Goal: Communication & Community: Answer question/provide support

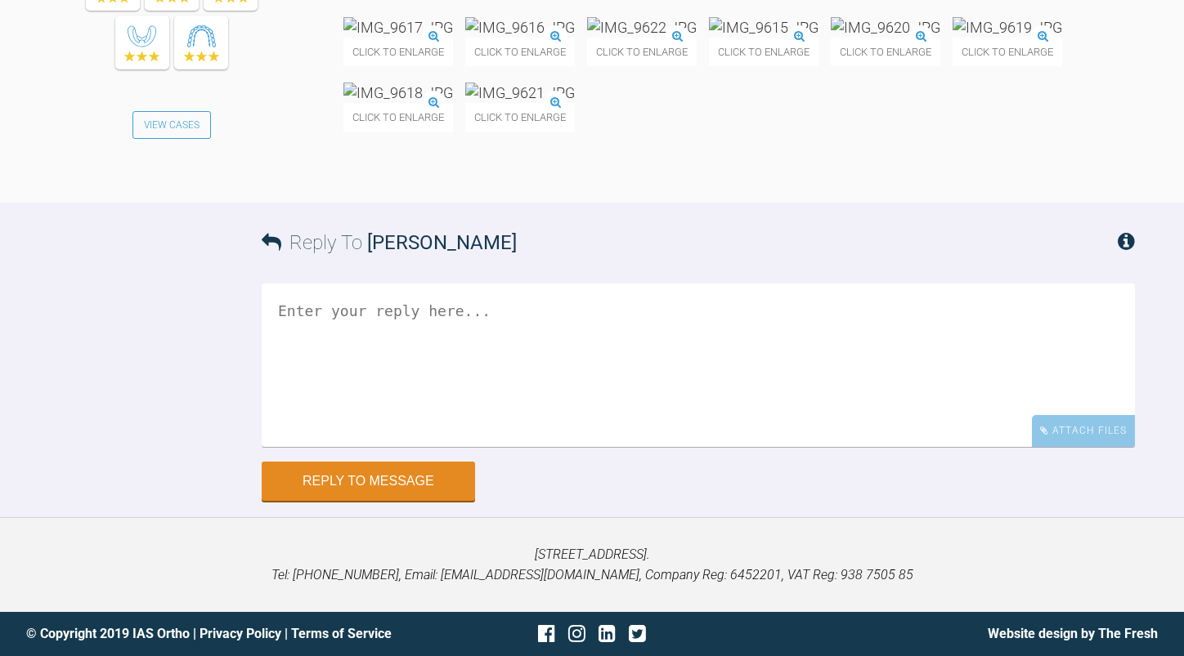
scroll to position [7773, 0]
click at [414, 348] on textarea at bounding box center [698, 365] width 873 height 163
type textarea "yes progress into l 19x25 niti and then ss and then aim to close spaces"
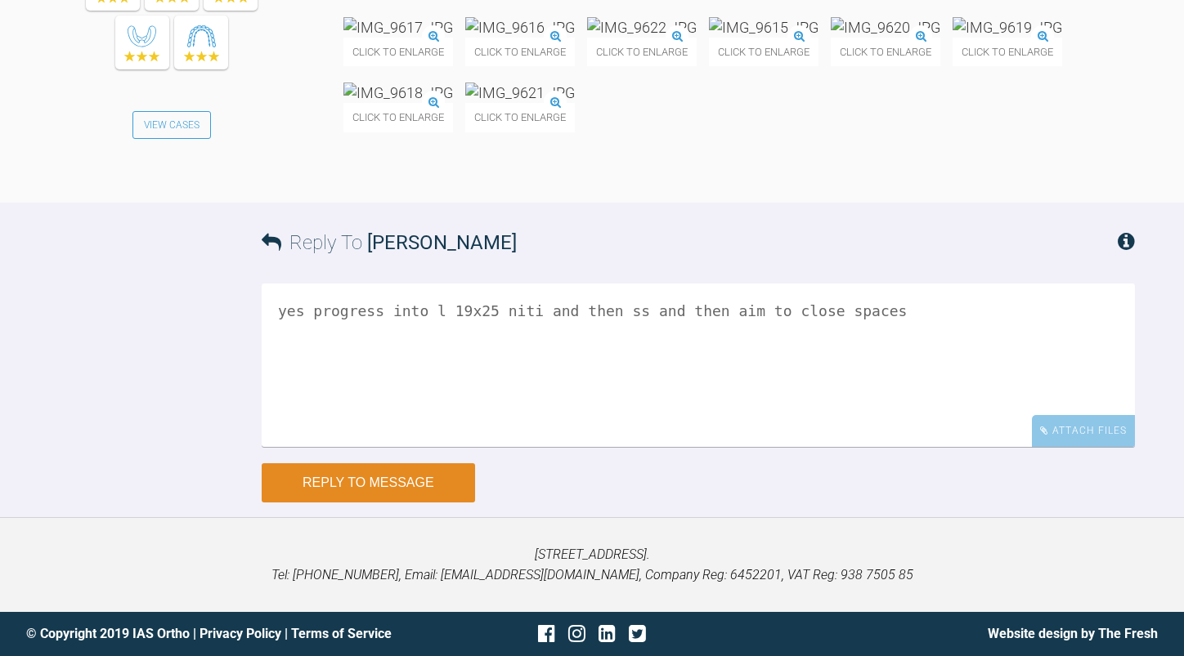
click at [382, 481] on button "Reply to Message" at bounding box center [368, 482] width 213 height 39
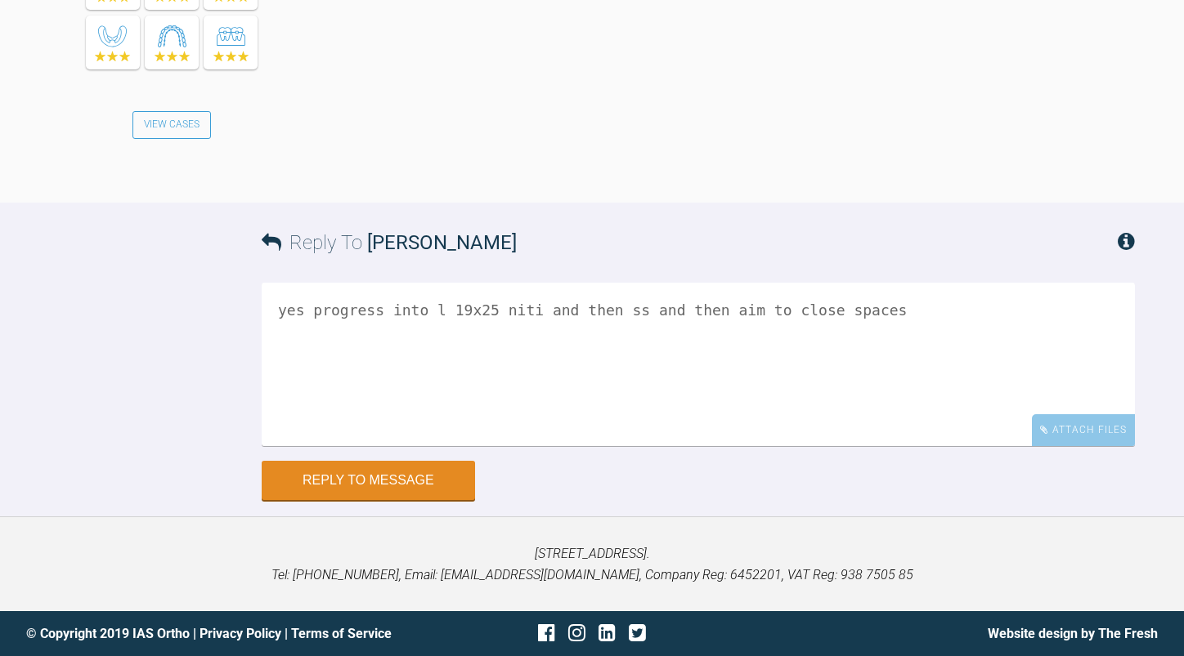
scroll to position [8392, 0]
click at [397, 343] on textarea "yes progress into l 19x25 niti and then ss and then aim to close spaces" at bounding box center [698, 364] width 873 height 163
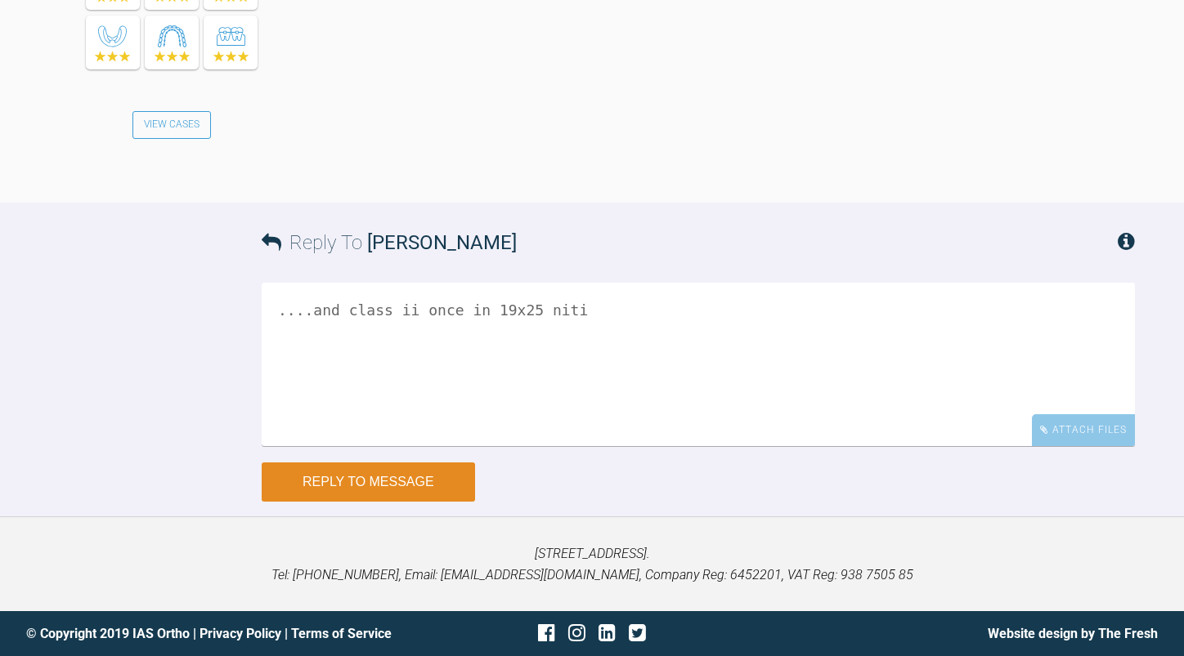
type textarea "....and class ii once in 19x25 niti"
click at [375, 474] on button "Reply to Message" at bounding box center [368, 482] width 213 height 39
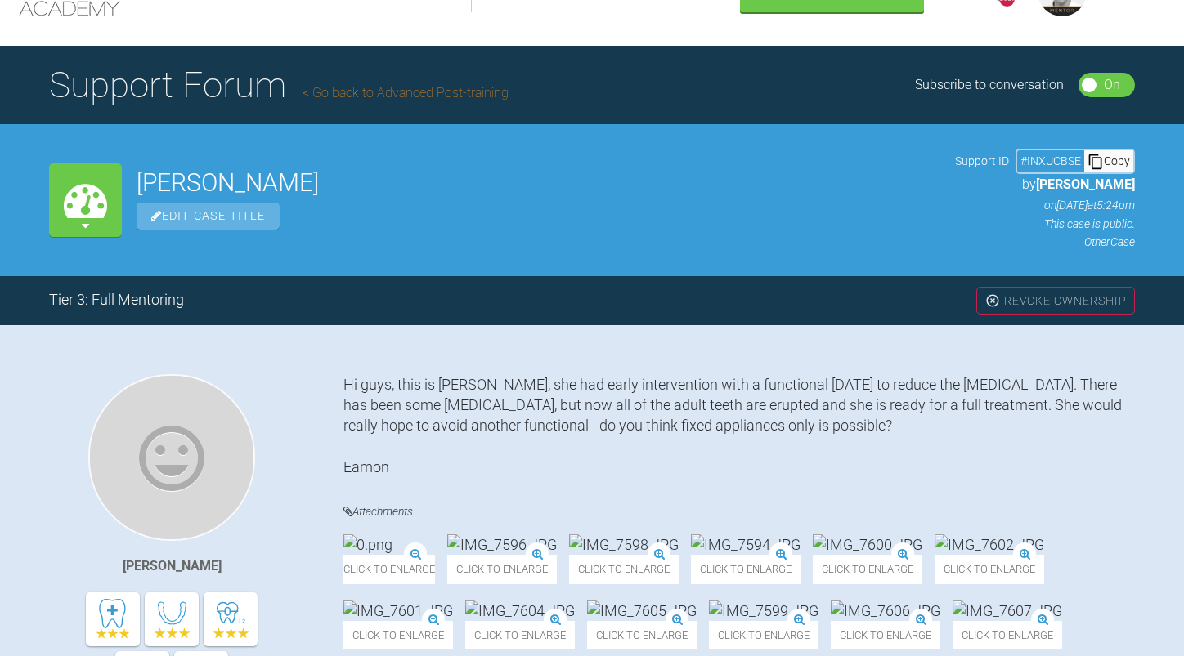
scroll to position [0, 0]
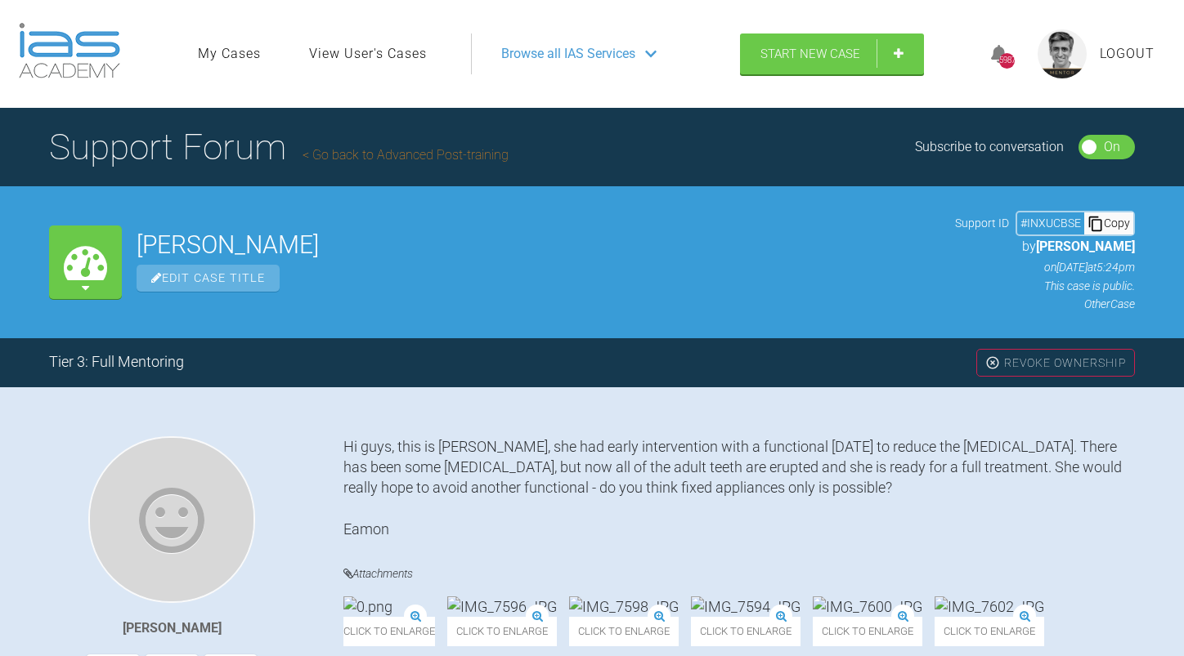
click at [402, 154] on link "Go back to Advanced Post-training" at bounding box center [405, 155] width 206 height 16
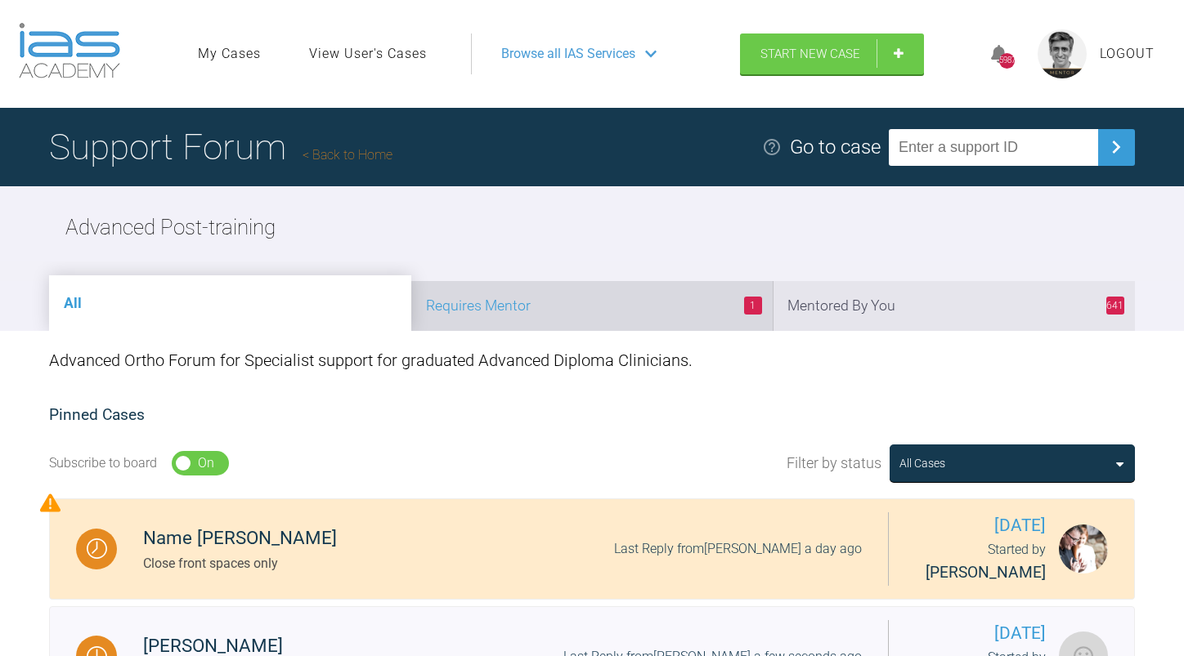
click at [624, 307] on li "1 Requires Mentor" at bounding box center [592, 306] width 362 height 50
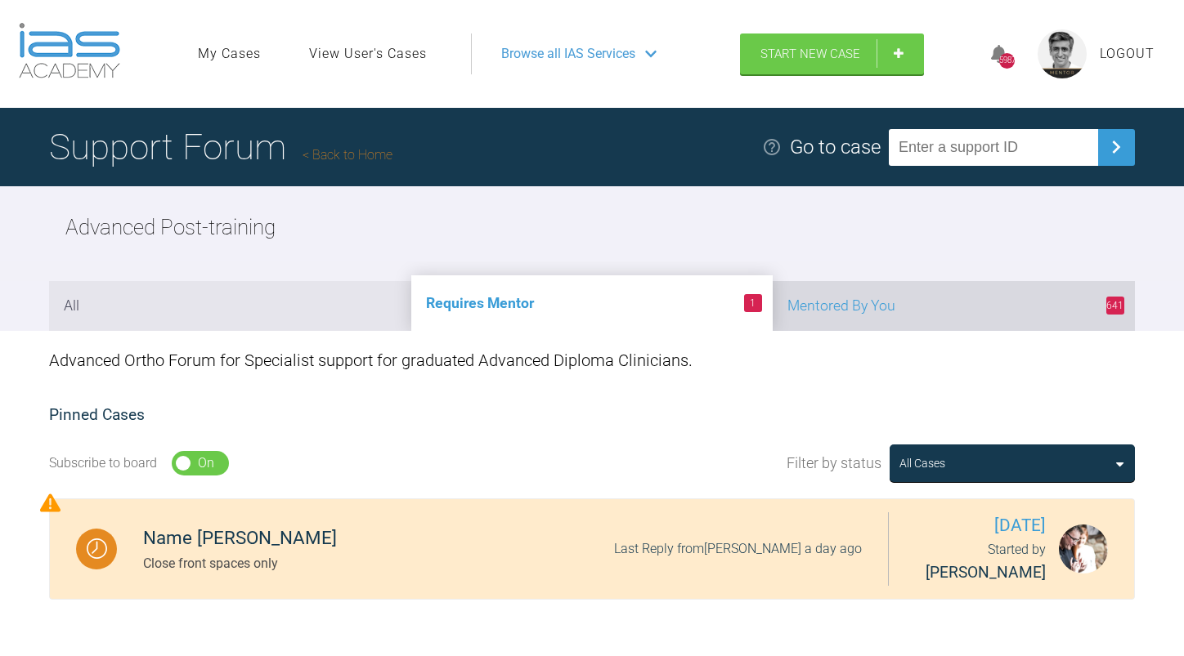
click at [900, 307] on li "641 Mentored By You" at bounding box center [953, 306] width 362 height 50
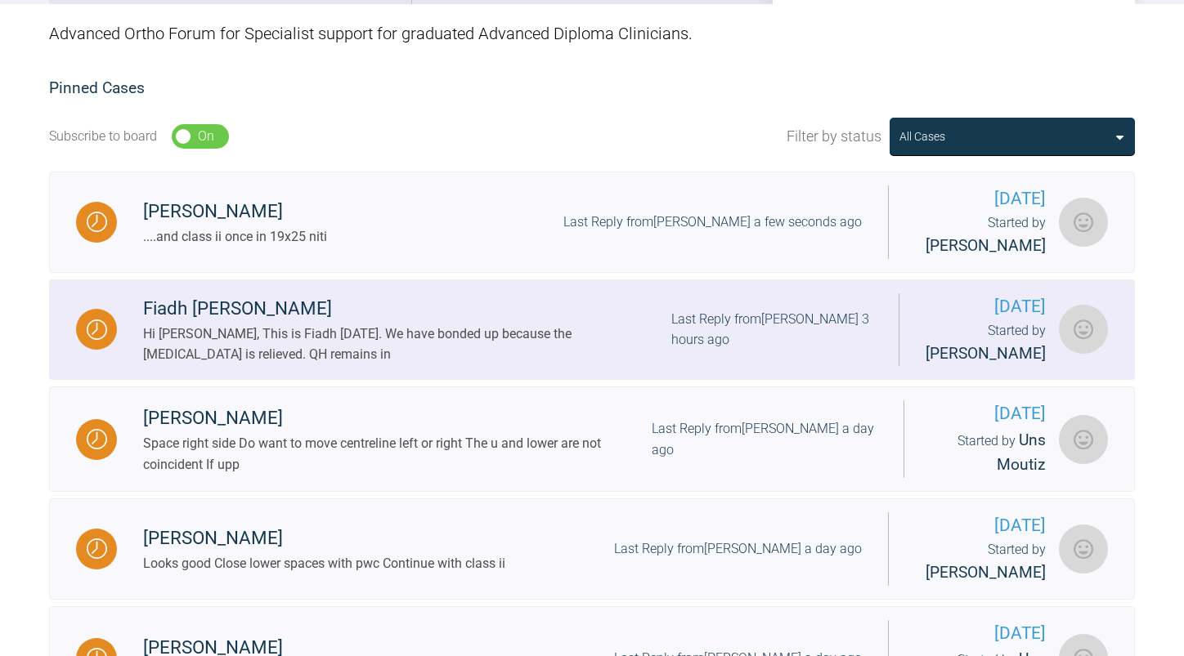
click at [640, 351] on div "Hi [PERSON_NAME], This is Fiadh [DATE]. We have bonded up because the [MEDICAL_…" at bounding box center [407, 345] width 528 height 42
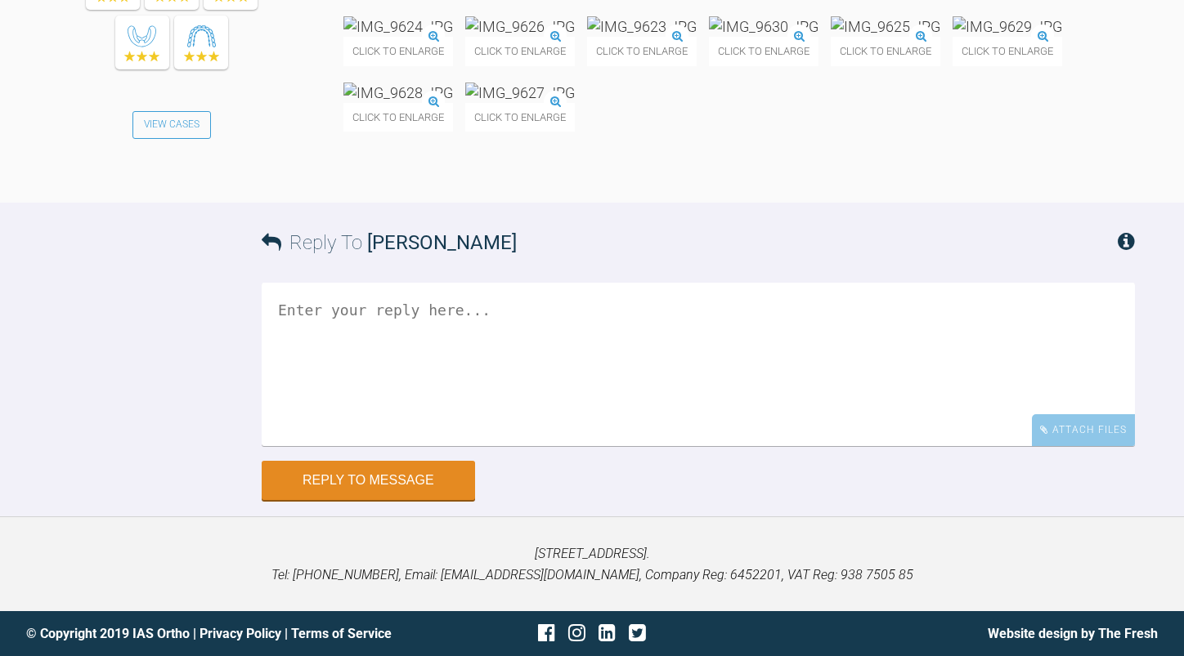
scroll to position [8872, 0]
click at [452, 437] on textarea at bounding box center [698, 364] width 873 height 163
click at [952, 37] on img at bounding box center [1007, 26] width 110 height 20
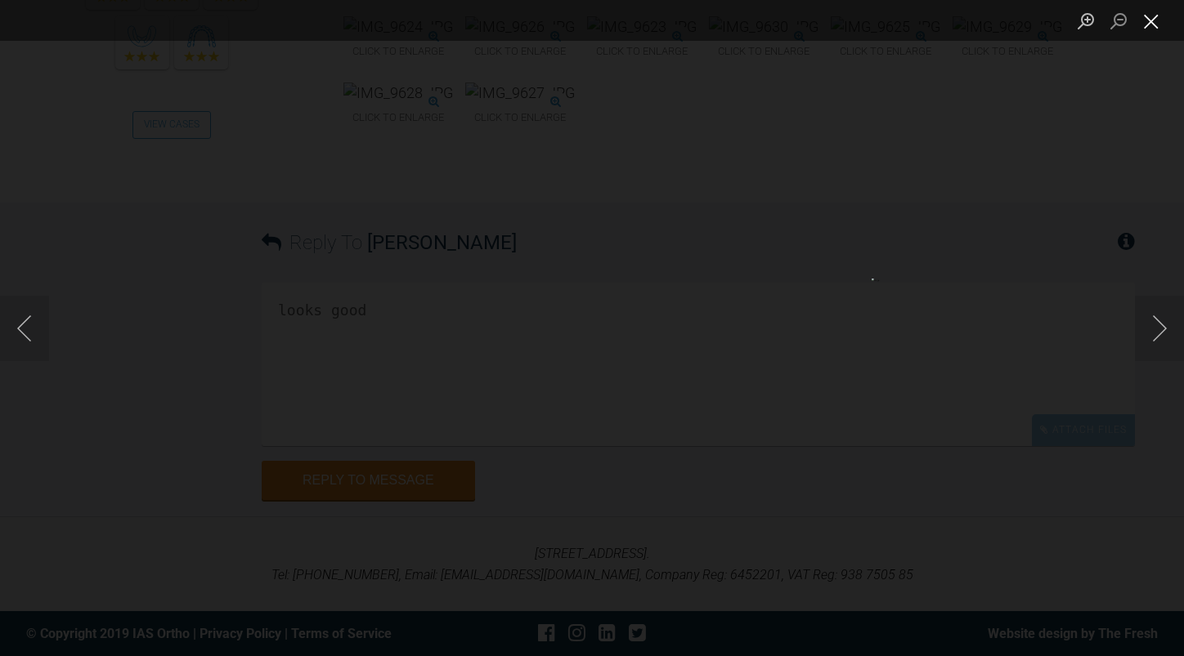
click at [1144, 25] on button "Close lightbox" at bounding box center [1151, 21] width 33 height 29
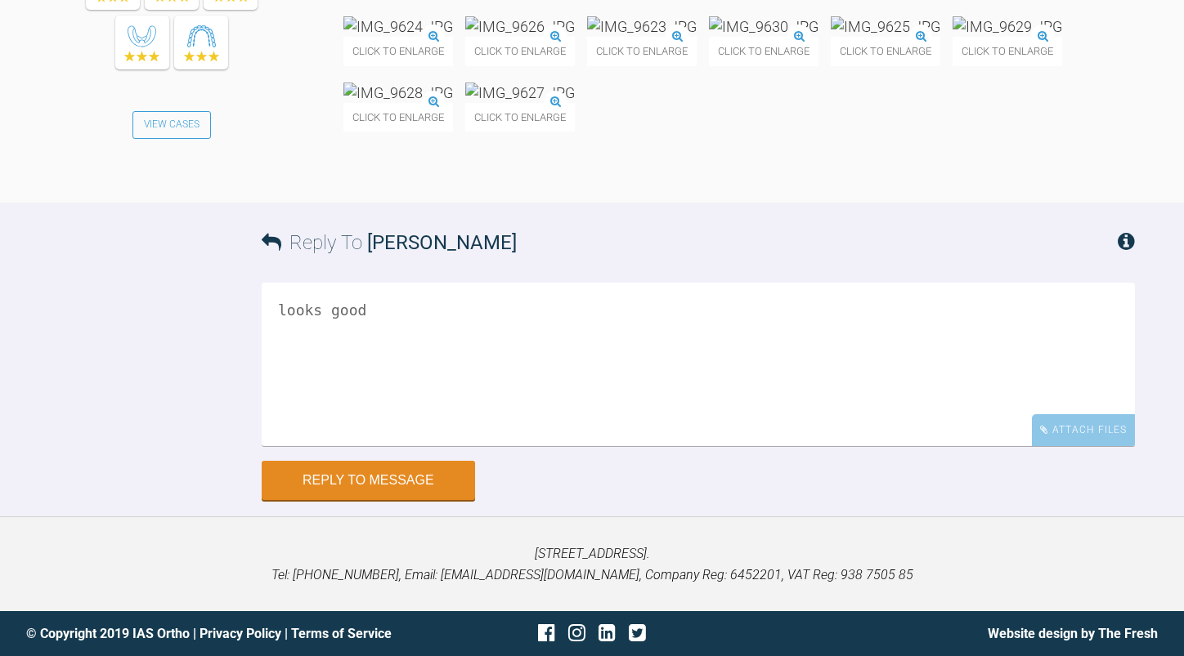
scroll to position [8708, 0]
click at [818, 37] on img at bounding box center [764, 26] width 110 height 20
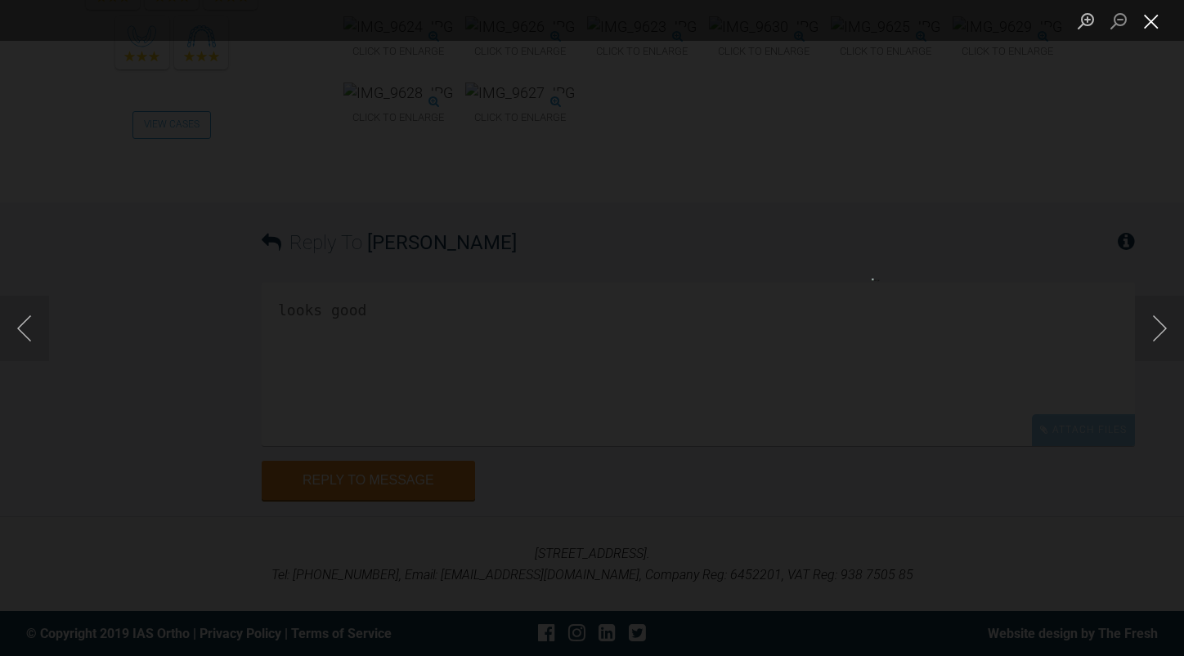
click at [1152, 25] on button "Close lightbox" at bounding box center [1151, 21] width 33 height 29
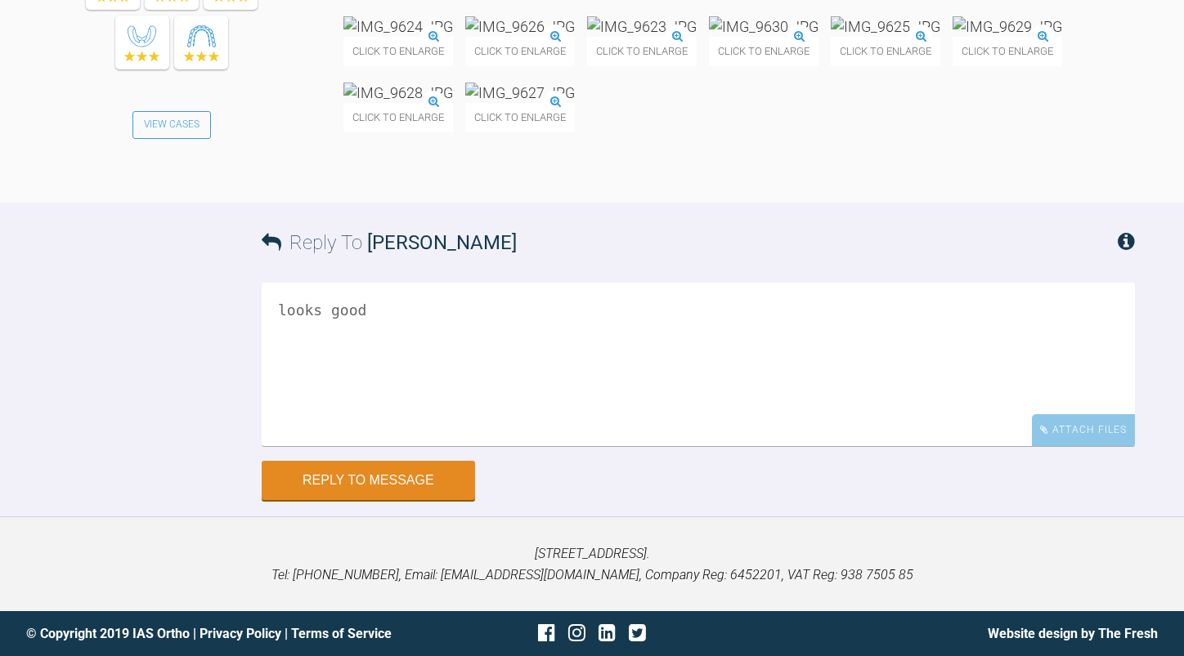
scroll to position [8790, 0]
click at [443, 446] on textarea "looks good" at bounding box center [698, 364] width 873 height 163
drag, startPoint x: 427, startPoint y: 504, endPoint x: 414, endPoint y: 511, distance: 14.3
click at [412, 446] on textarea "looks good if you can 016 noti next time." at bounding box center [698, 364] width 873 height 163
click at [422, 446] on textarea "looks good if you can 016 noti next time." at bounding box center [698, 364] width 873 height 163
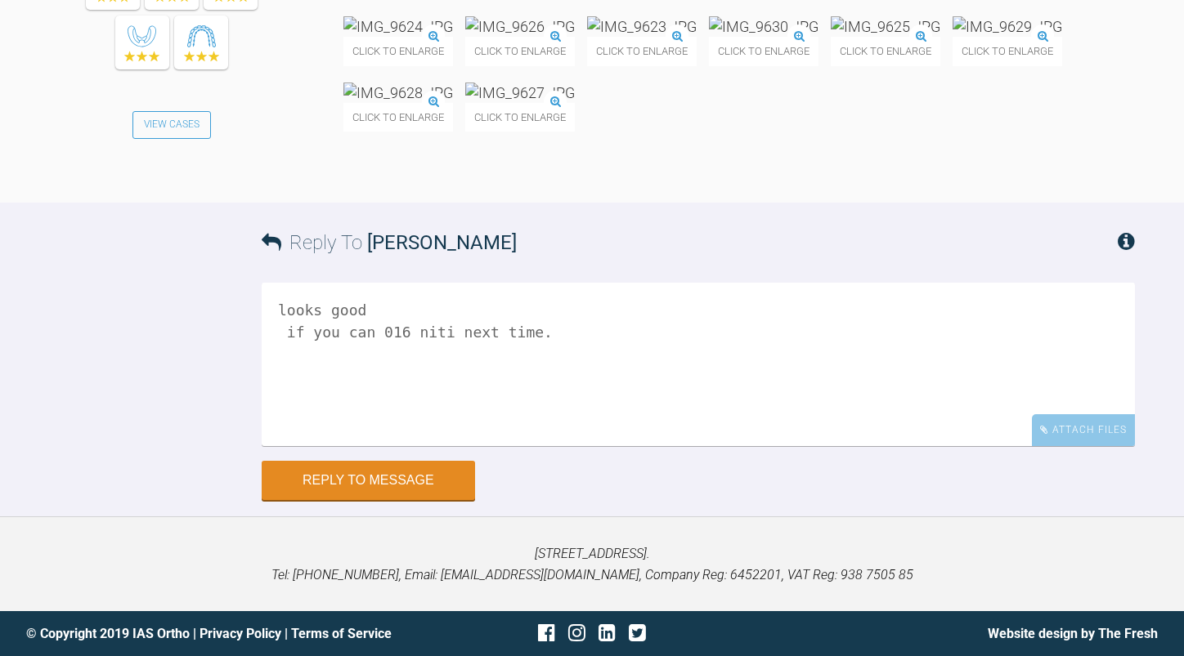
click at [280, 446] on textarea "looks good if you can 016 niti next time." at bounding box center [698, 364] width 873 height 163
type textarea "looks good if you can 016 niti next time."
click at [381, 483] on button "Reply to Message" at bounding box center [368, 482] width 213 height 39
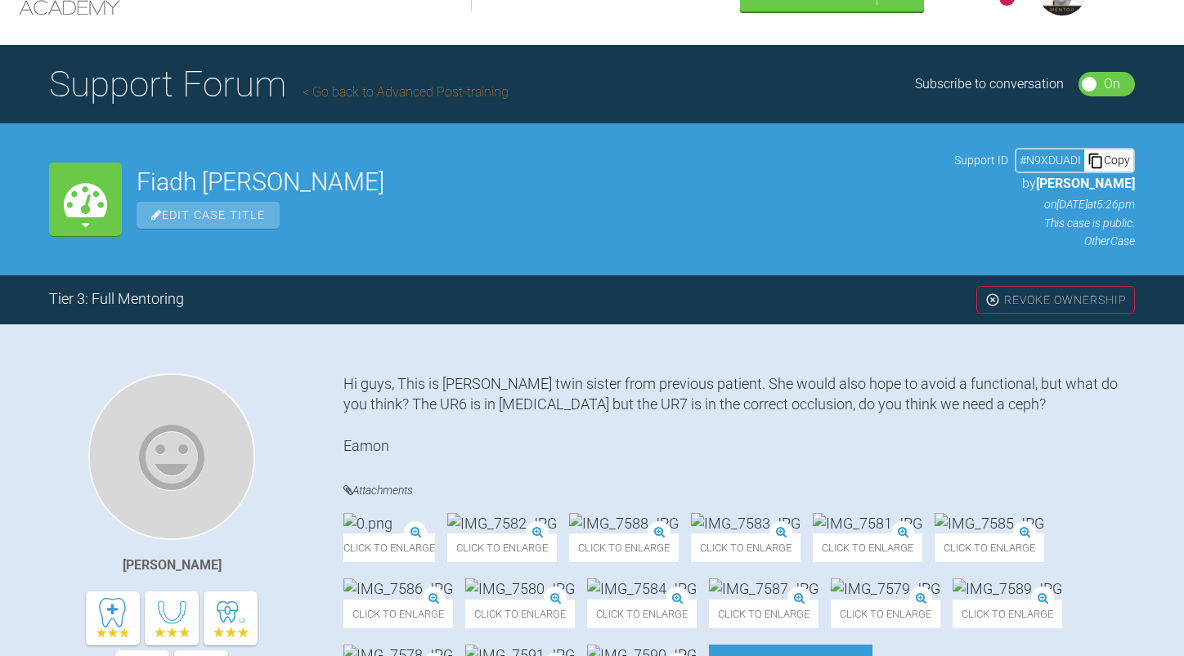
scroll to position [0, 0]
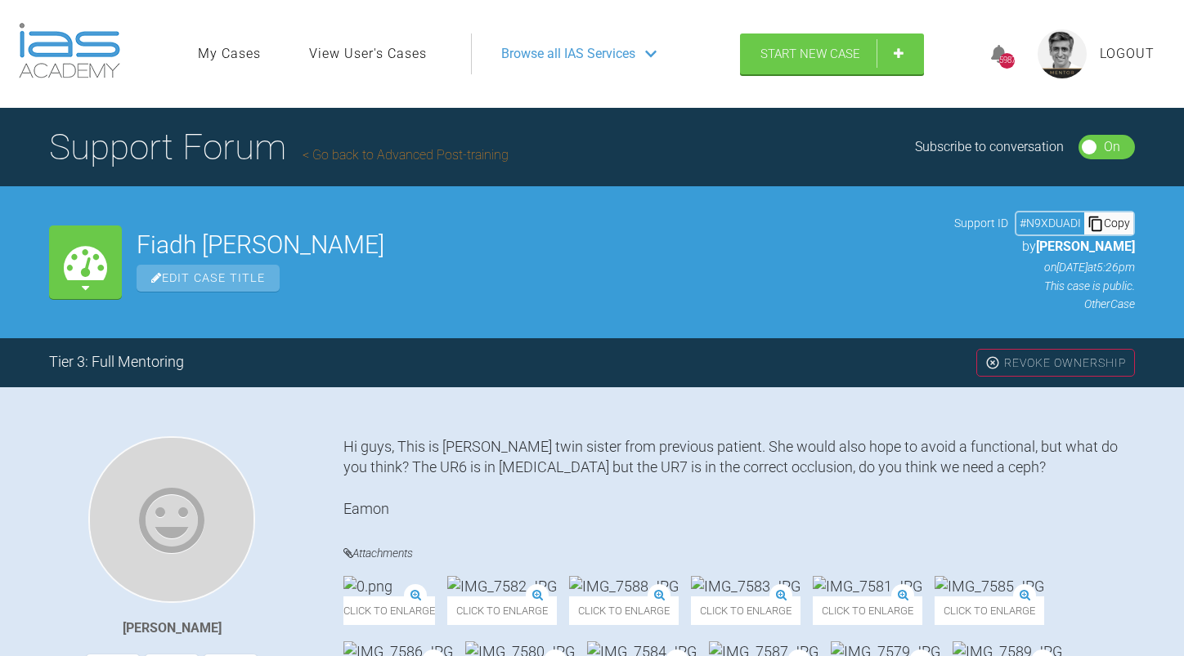
click at [396, 153] on link "Go back to Advanced Post-training" at bounding box center [405, 155] width 206 height 16
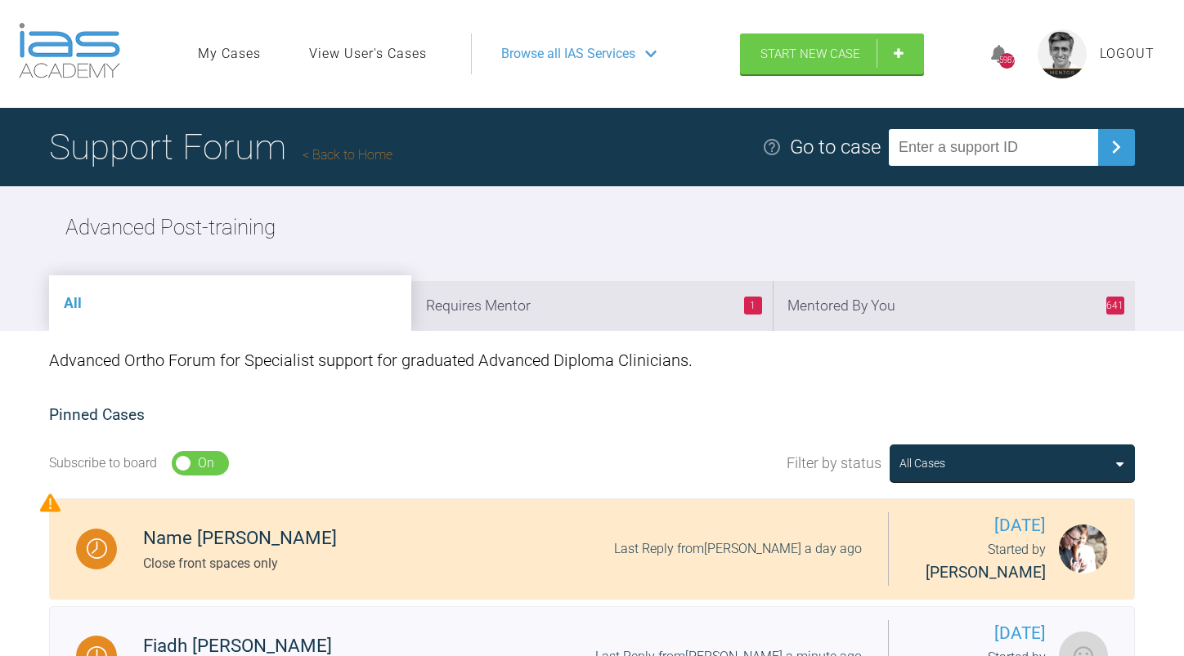
click at [366, 157] on link "Back to Home" at bounding box center [347, 155] width 90 height 16
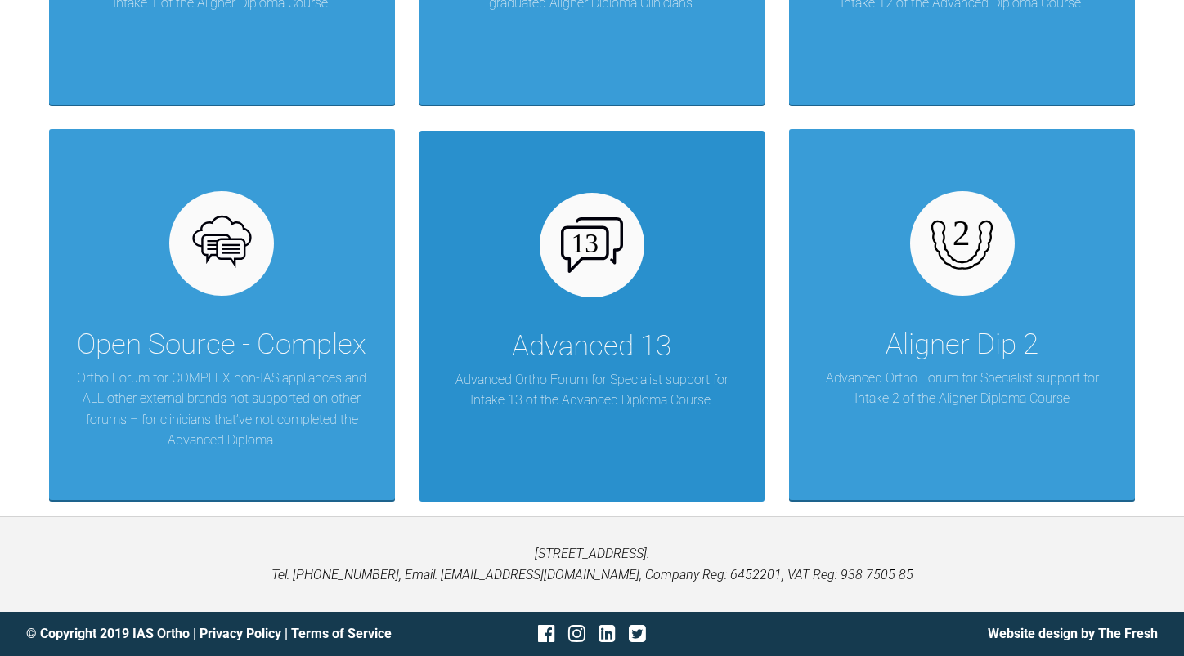
click at [614, 343] on div "Advanced 13" at bounding box center [591, 347] width 159 height 46
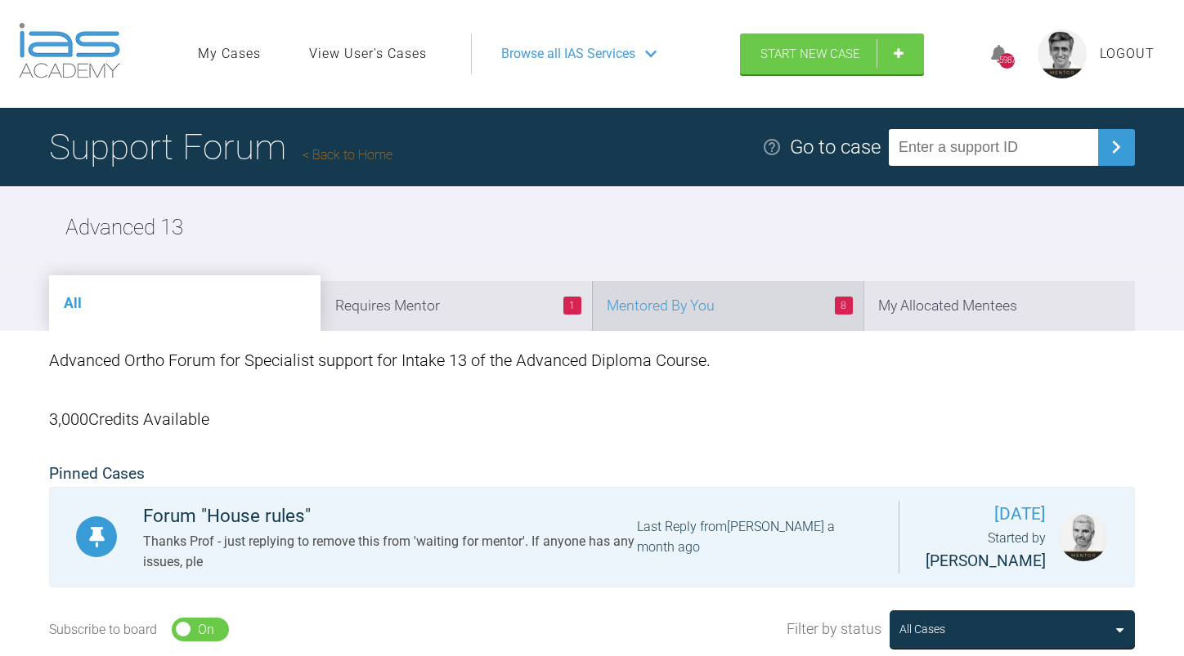
click at [710, 310] on li "8 Mentored By You" at bounding box center [727, 306] width 271 height 50
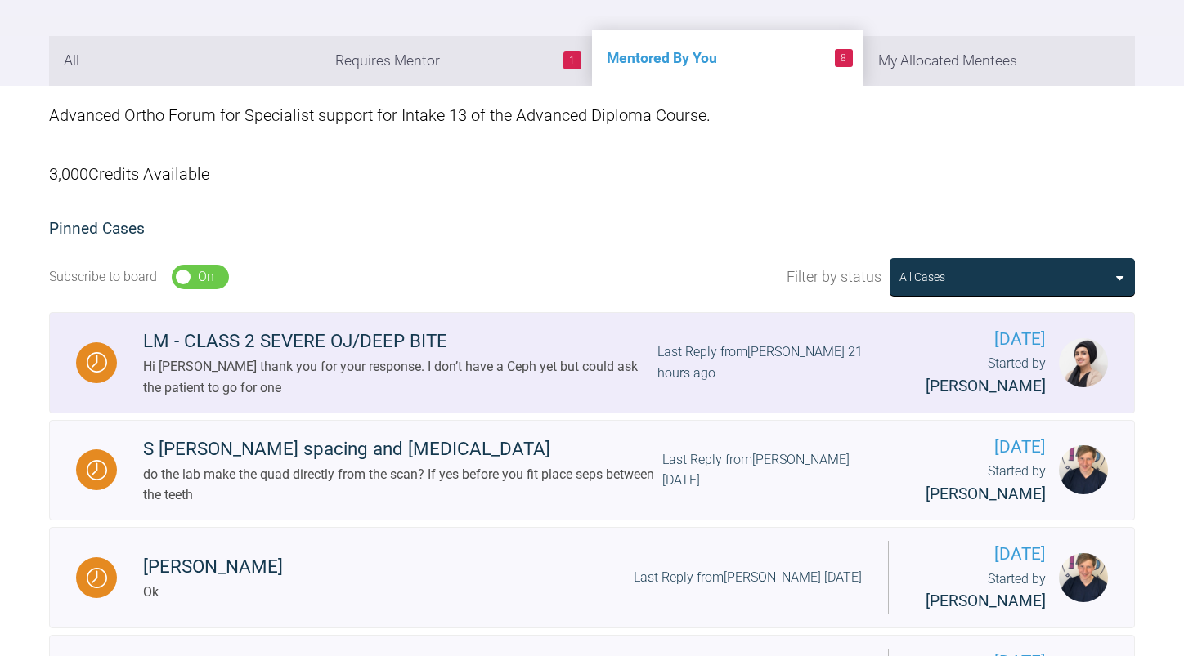
click at [596, 378] on div "Hi [PERSON_NAME] thank you for your response. I don’t have a Ceph yet but could…" at bounding box center [400, 377] width 514 height 42
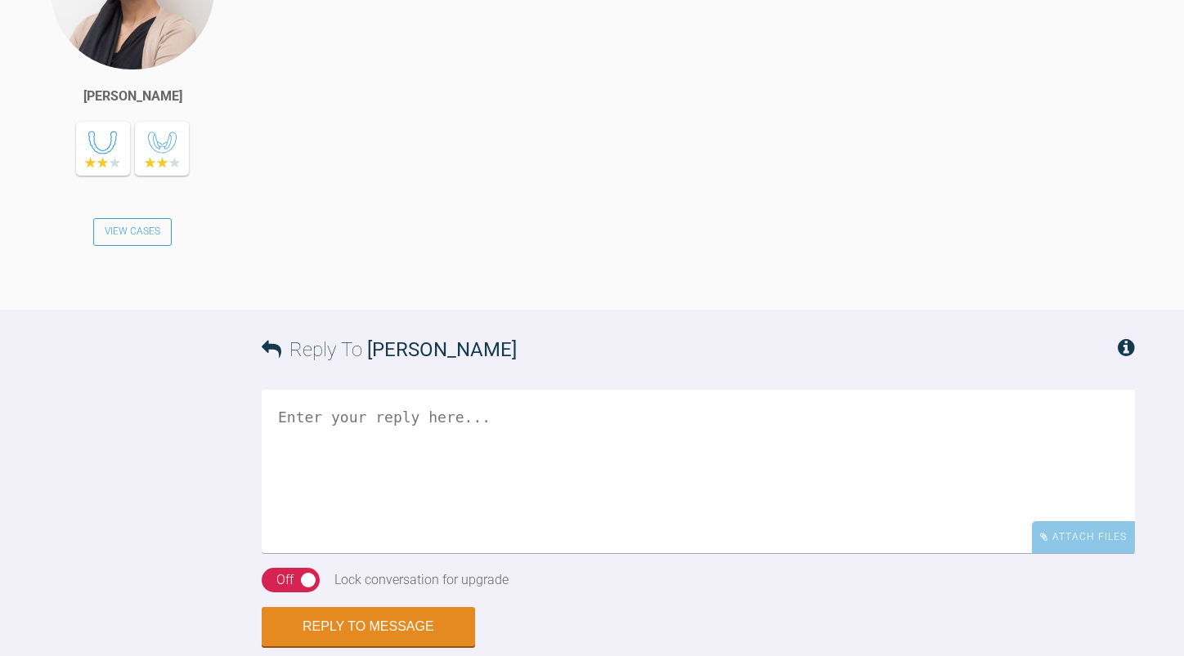
scroll to position [2420, 0]
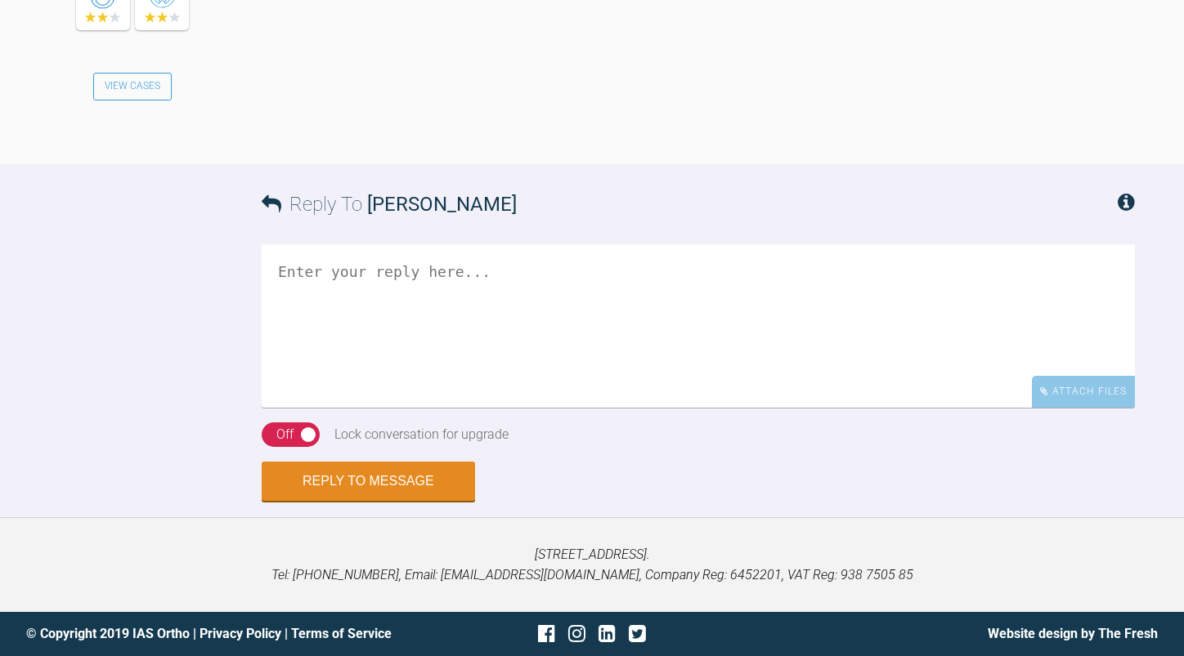
click at [470, 349] on textarea at bounding box center [698, 325] width 873 height 163
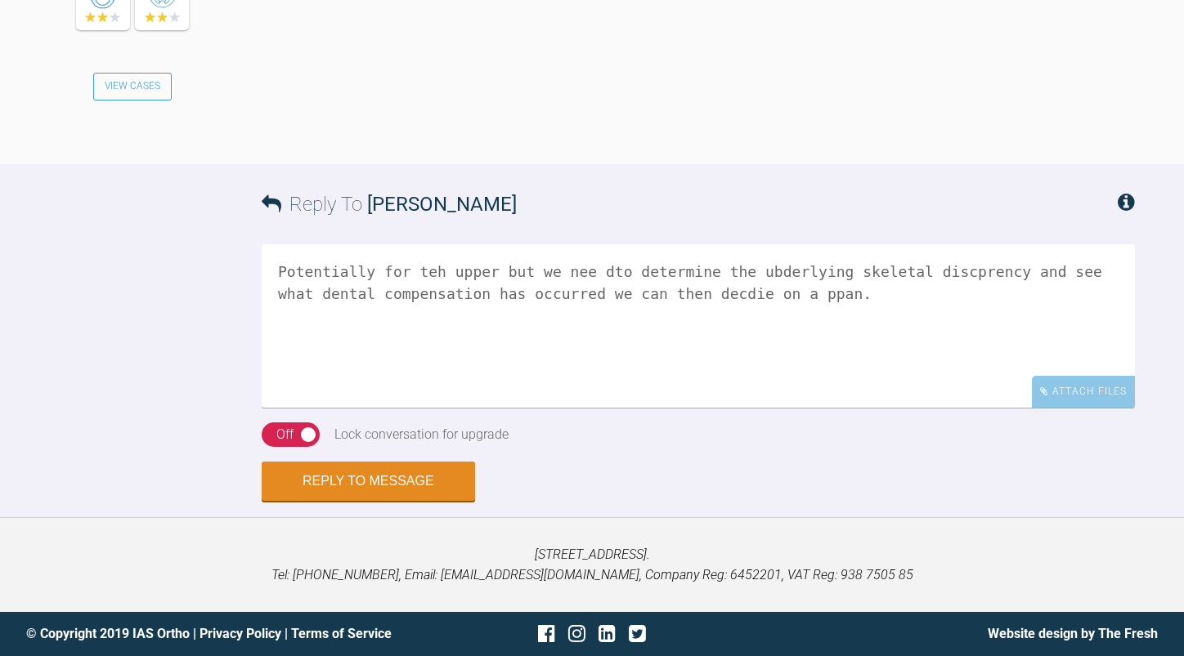
click at [580, 267] on textarea "Potentially for teh upper but we nee dto determine the ubderlying skeletal disc…" at bounding box center [698, 325] width 873 height 163
drag, startPoint x: 965, startPoint y: 273, endPoint x: 888, endPoint y: 271, distance: 77.7
click at [888, 271] on textarea "Potentially for the upper but we need to determine the underlying skeletal misc…" at bounding box center [698, 325] width 873 height 163
click at [806, 295] on textarea "Potentially for the upper but we need to determine the underlying skeletal disc…" at bounding box center [698, 325] width 873 height 163
click at [377, 316] on textarea "Potentially for the upper but we need to determine the underlying skeletal disc…" at bounding box center [698, 325] width 873 height 163
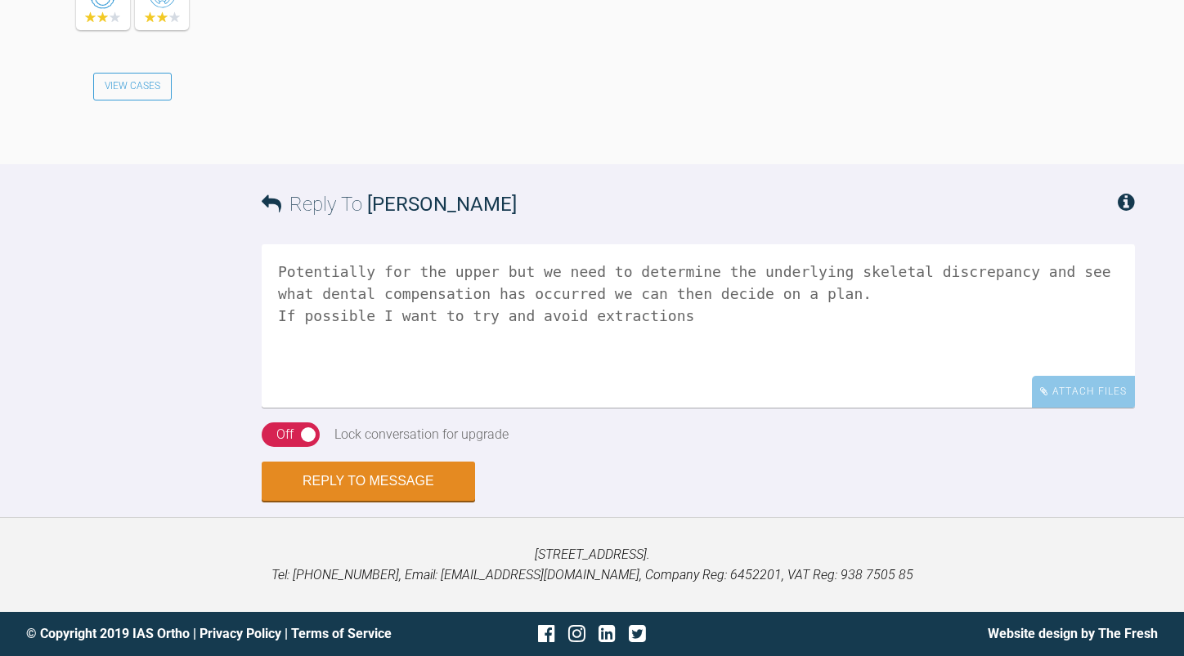
click at [671, 316] on textarea "Potentially for the upper but we need to determine the underlying skeletal disc…" at bounding box center [698, 325] width 873 height 163
click at [334, 344] on textarea "Potentially for the upper but we need to determine the underlying skeletal disc…" at bounding box center [698, 325] width 873 height 163
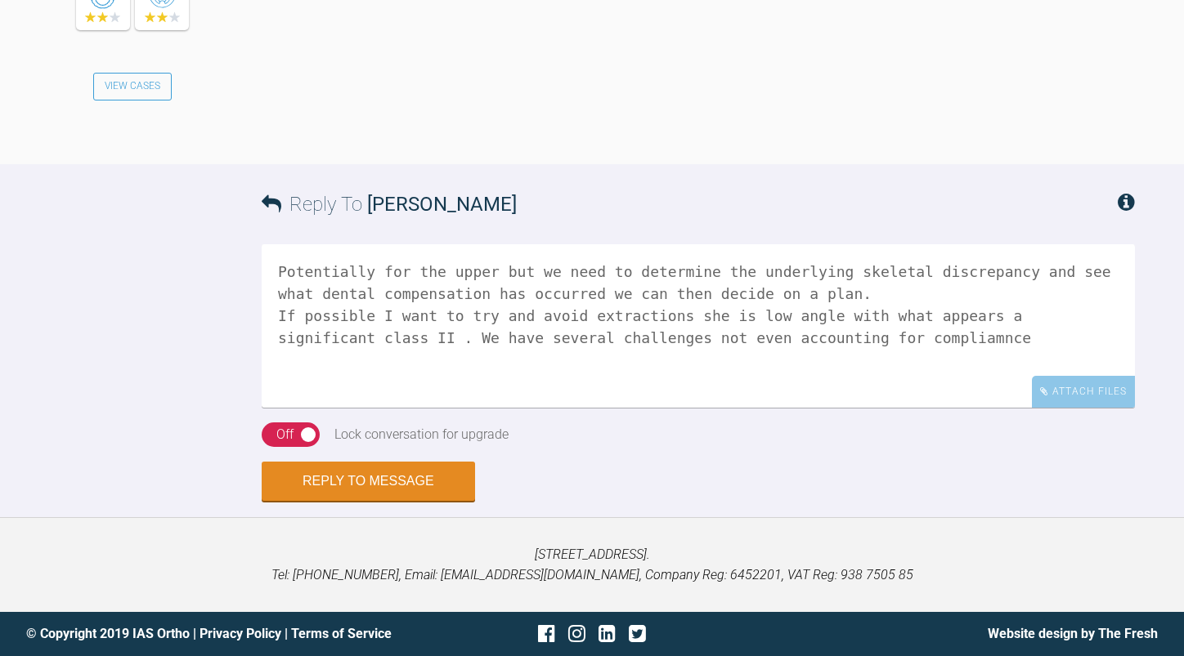
drag, startPoint x: 753, startPoint y: 326, endPoint x: 728, endPoint y: 358, distance: 40.2
click at [713, 362] on textarea "Potentially for the upper but we need to determine the underlying skeletal disc…" at bounding box center [698, 325] width 873 height 163
drag, startPoint x: 363, startPoint y: 474, endPoint x: 687, endPoint y: 486, distance: 324.7
click at [687, 486] on div "Reply to Message" at bounding box center [698, 481] width 873 height 39
click at [279, 385] on textarea "Potentially for the upper but we need to determine the underlying skeletal disc…" at bounding box center [698, 325] width 873 height 163
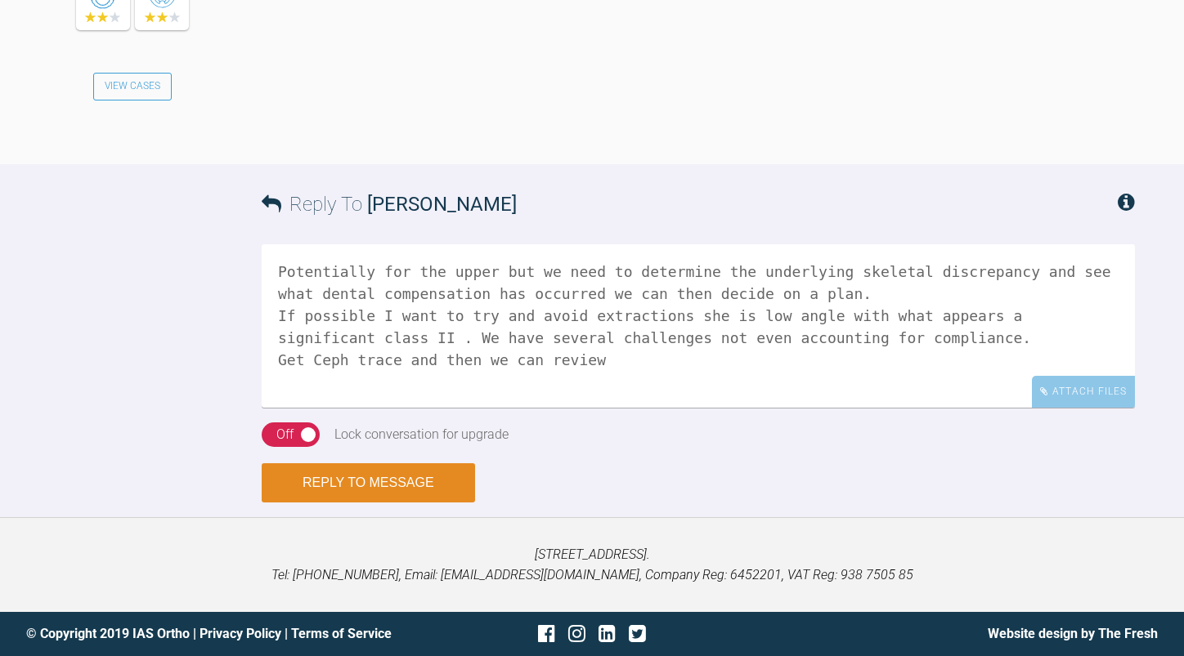
type textarea "Potentially for the upper but we need to determine the underlying skeletal disc…"
click at [325, 477] on button "Reply to Message" at bounding box center [368, 482] width 213 height 39
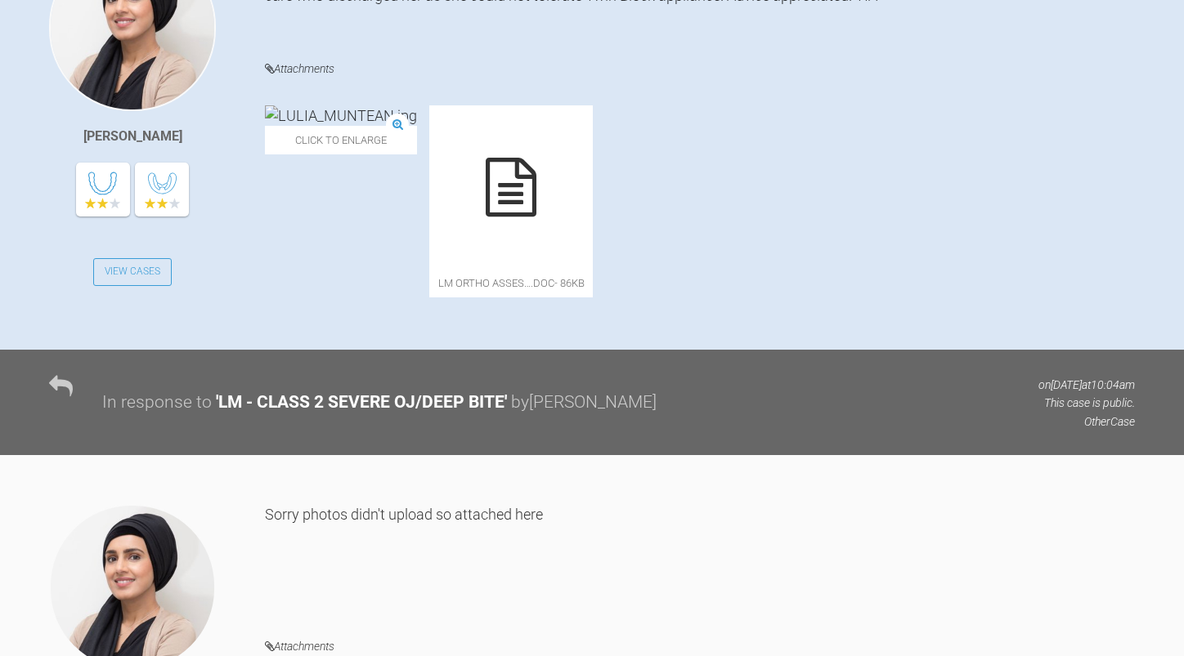
scroll to position [737, 0]
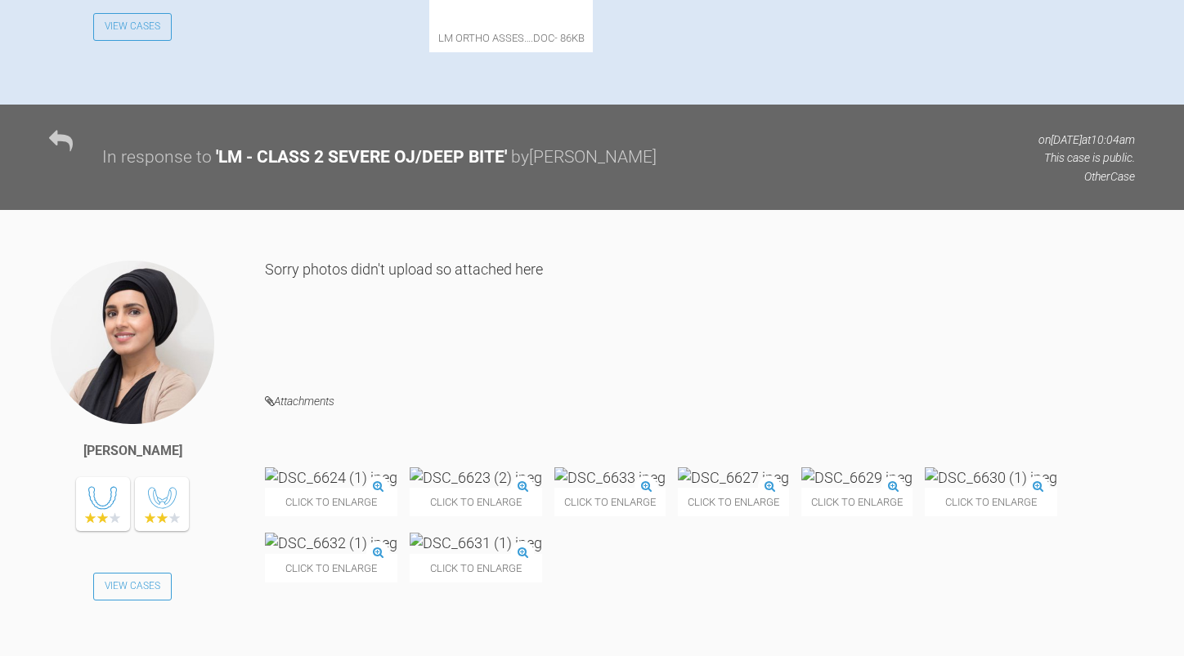
click at [665, 468] on img at bounding box center [609, 478] width 111 height 20
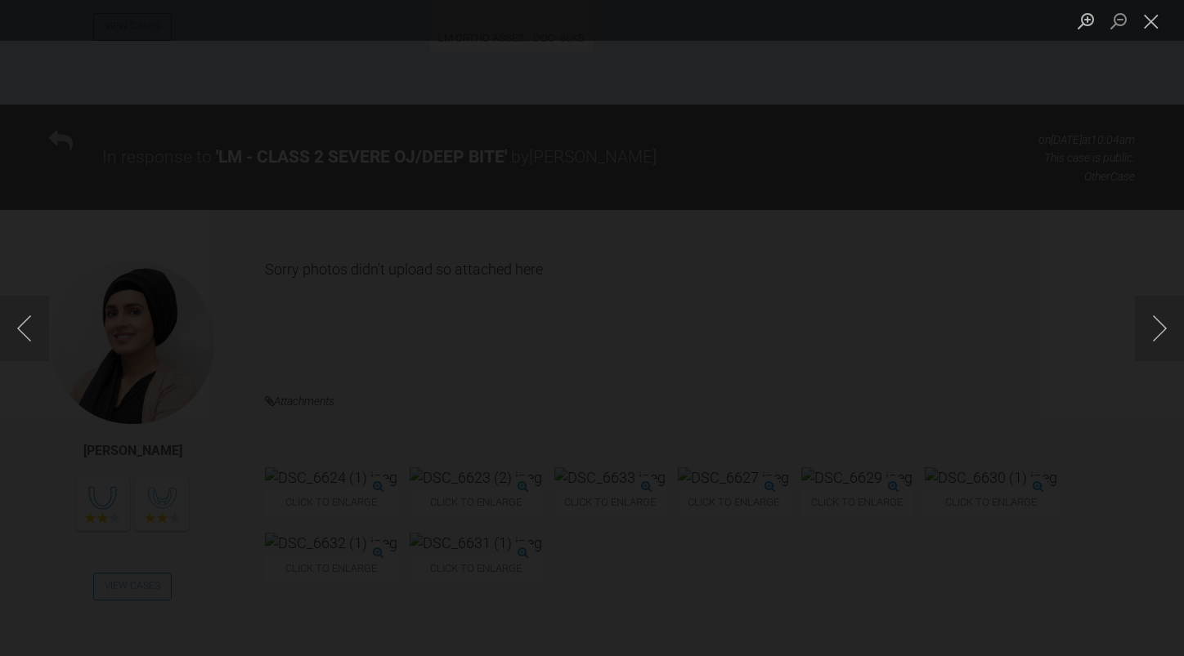
click at [1157, 23] on button "Close lightbox" at bounding box center [1151, 21] width 33 height 29
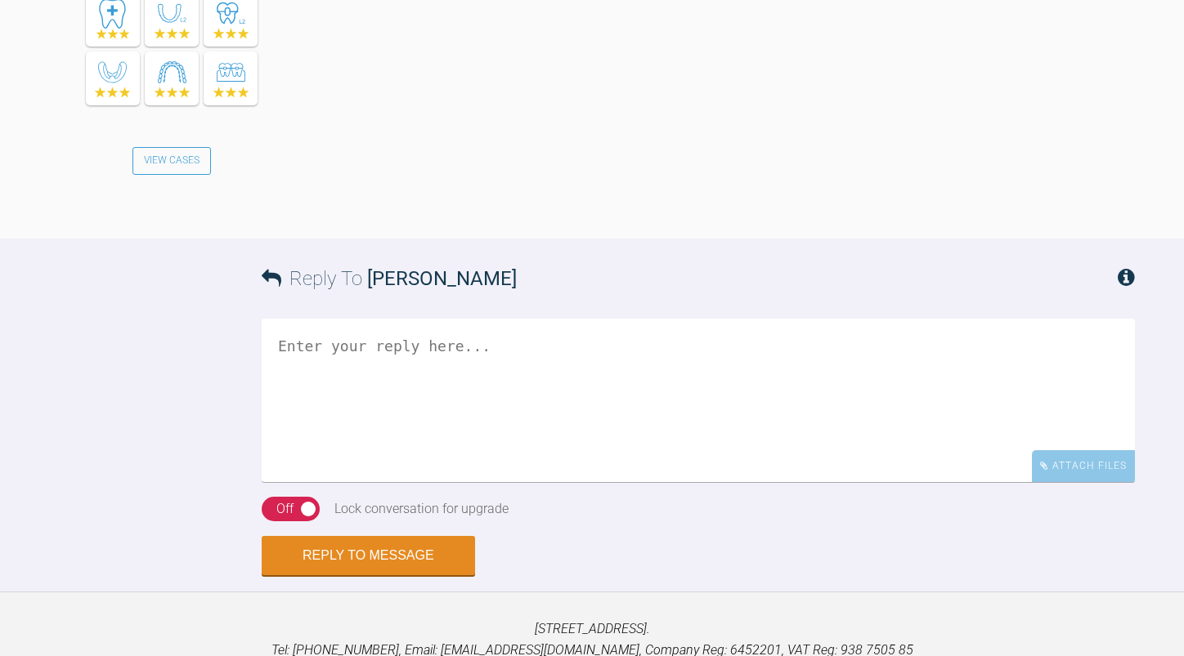
scroll to position [2944, 0]
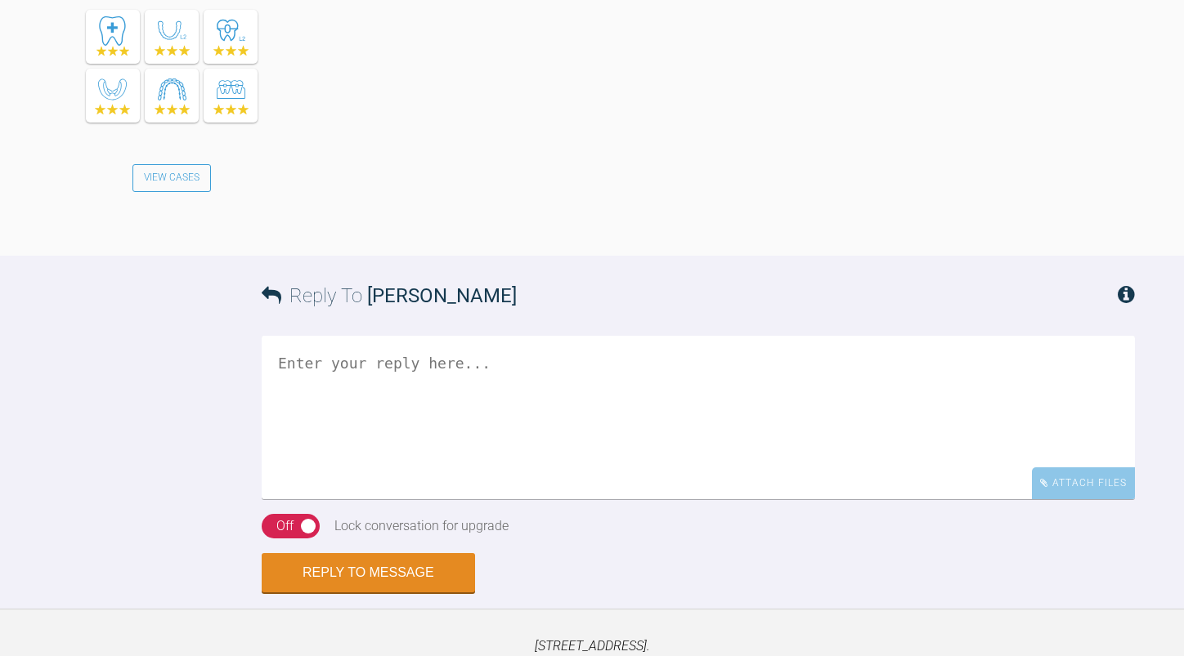
click at [369, 410] on textarea at bounding box center [698, 417] width 873 height 163
click at [528, 368] on textarea "also check the profile photo" at bounding box center [698, 417] width 873 height 163
type textarea "also check the profile photo - is she postured - it does not appear that she ha…"
click at [387, 567] on button "Reply to Message" at bounding box center [368, 574] width 213 height 39
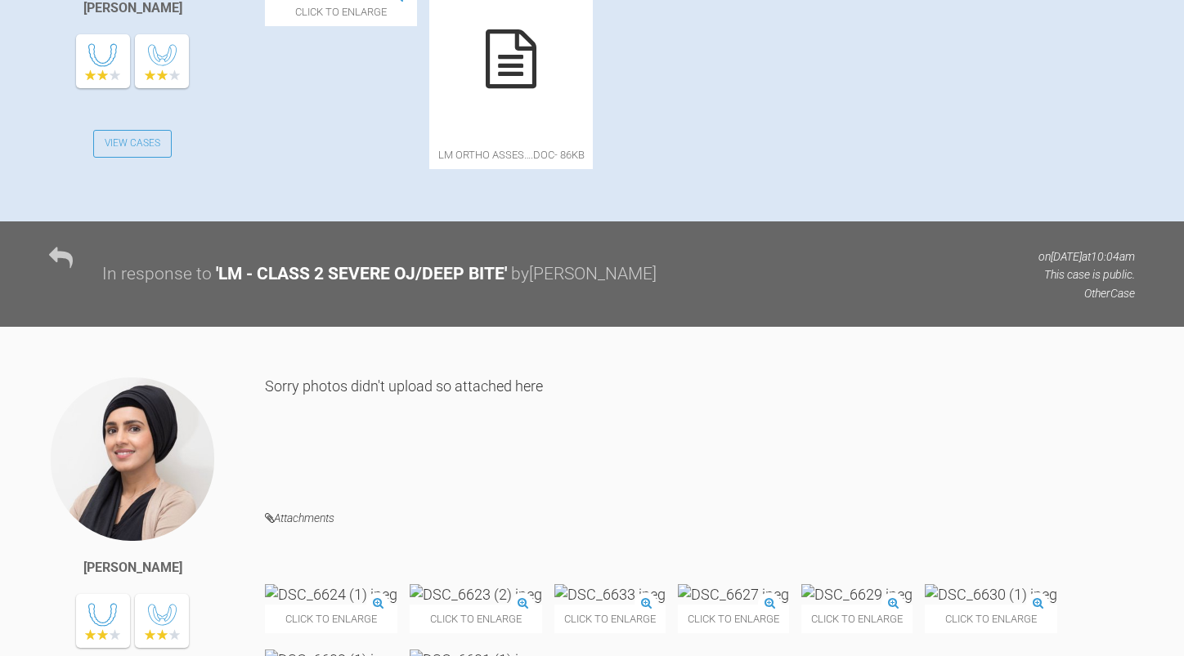
scroll to position [0, 0]
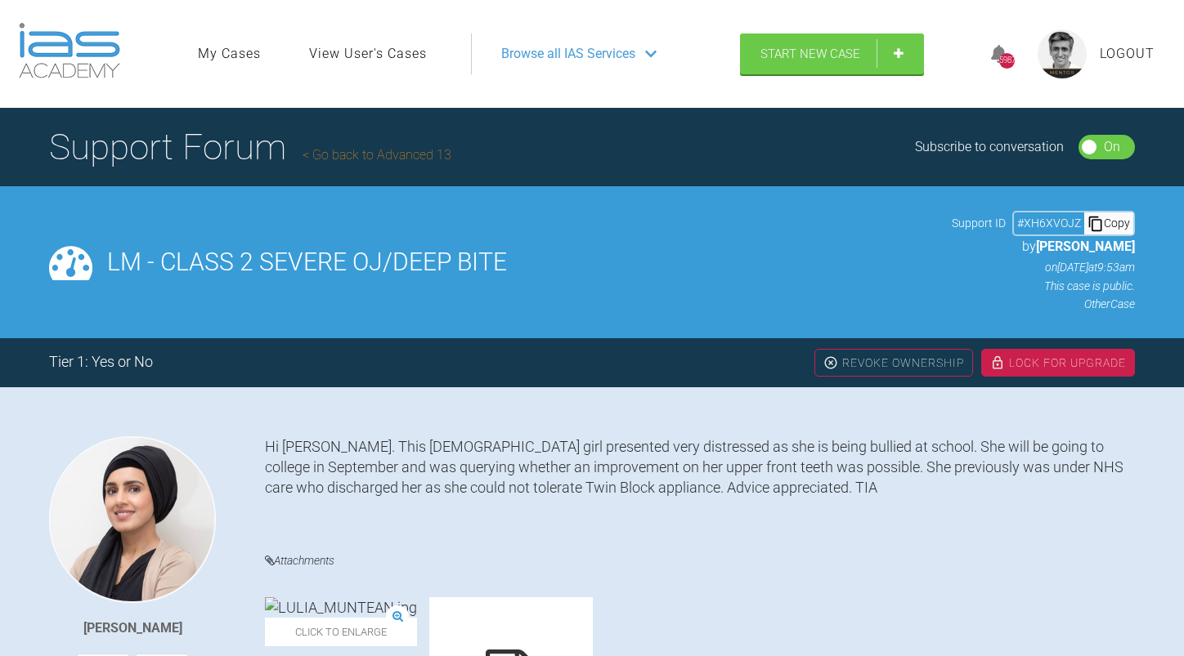
click at [352, 151] on link "Go back to Advanced 13" at bounding box center [376, 155] width 149 height 16
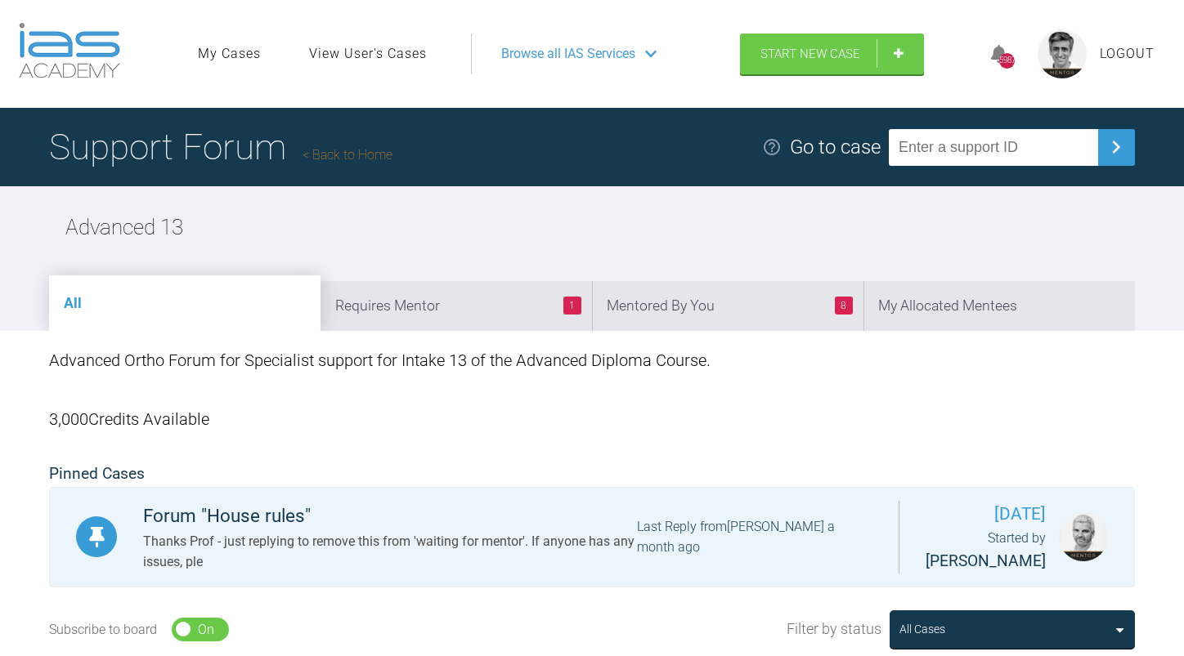
click at [387, 151] on link "Back to Home" at bounding box center [347, 155] width 90 height 16
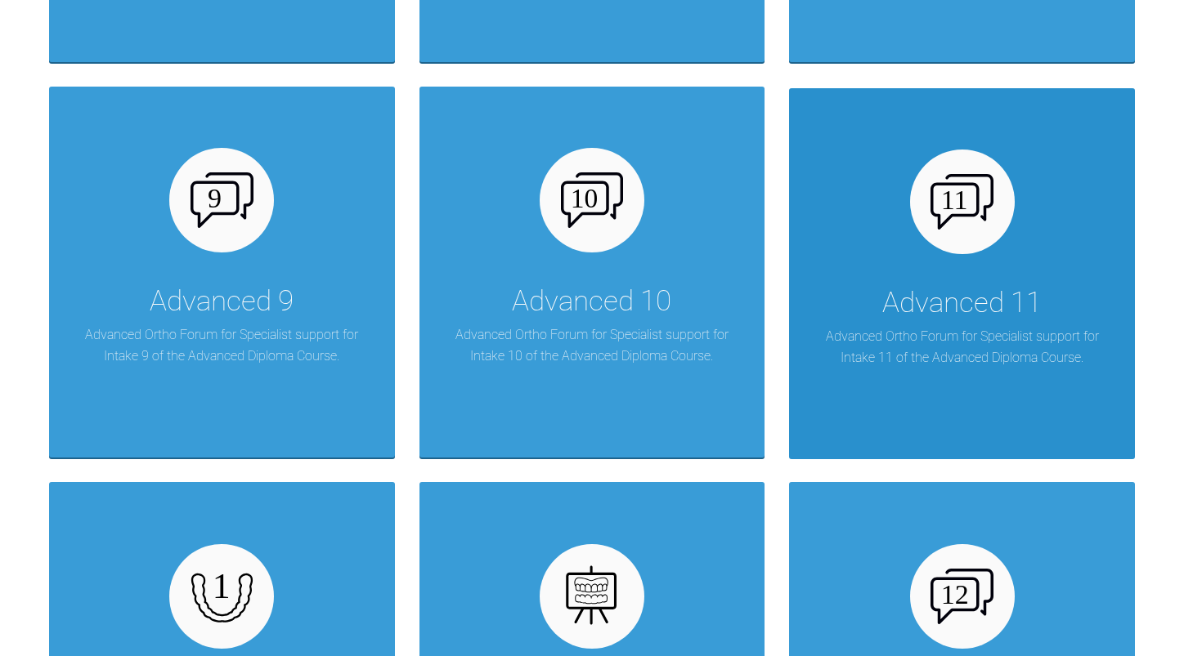
scroll to position [1798, 0]
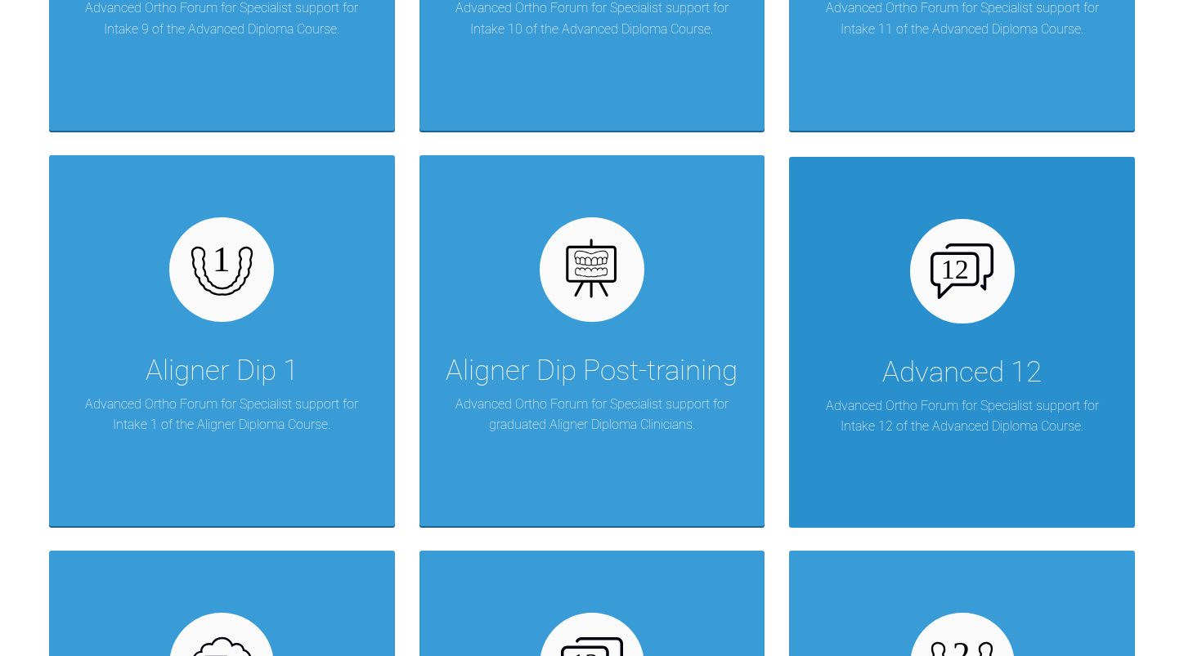
click at [913, 374] on div "Advanced 12" at bounding box center [961, 373] width 159 height 46
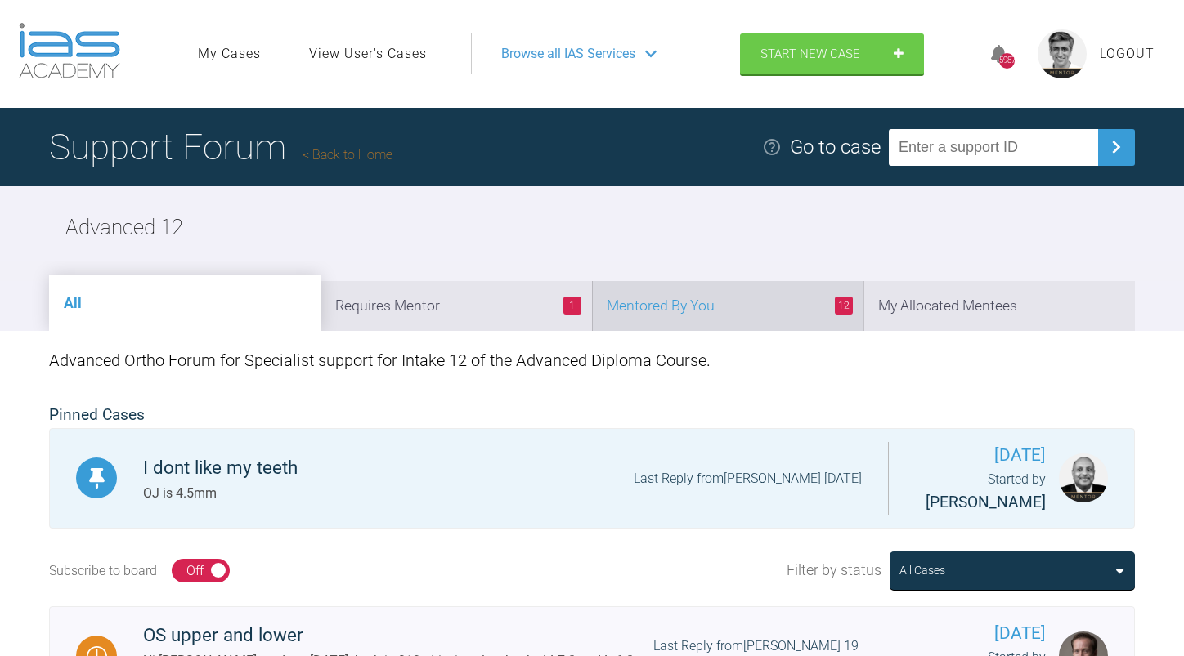
click at [723, 309] on li "12 Mentored By You" at bounding box center [727, 306] width 271 height 50
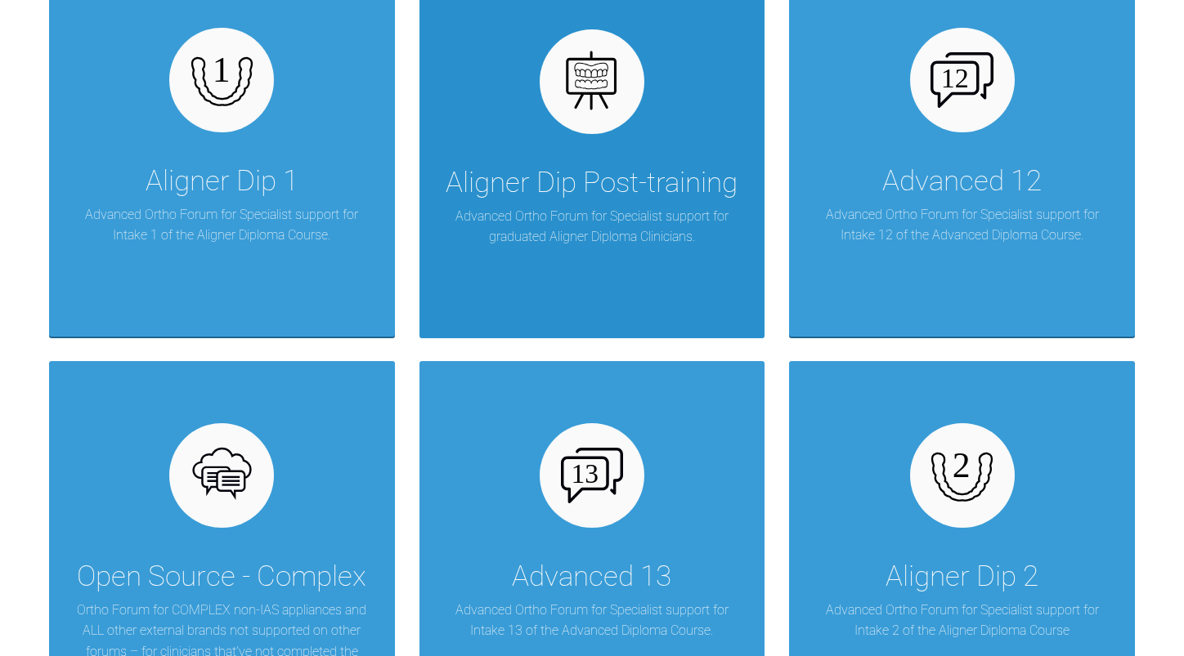
scroll to position [1723, 0]
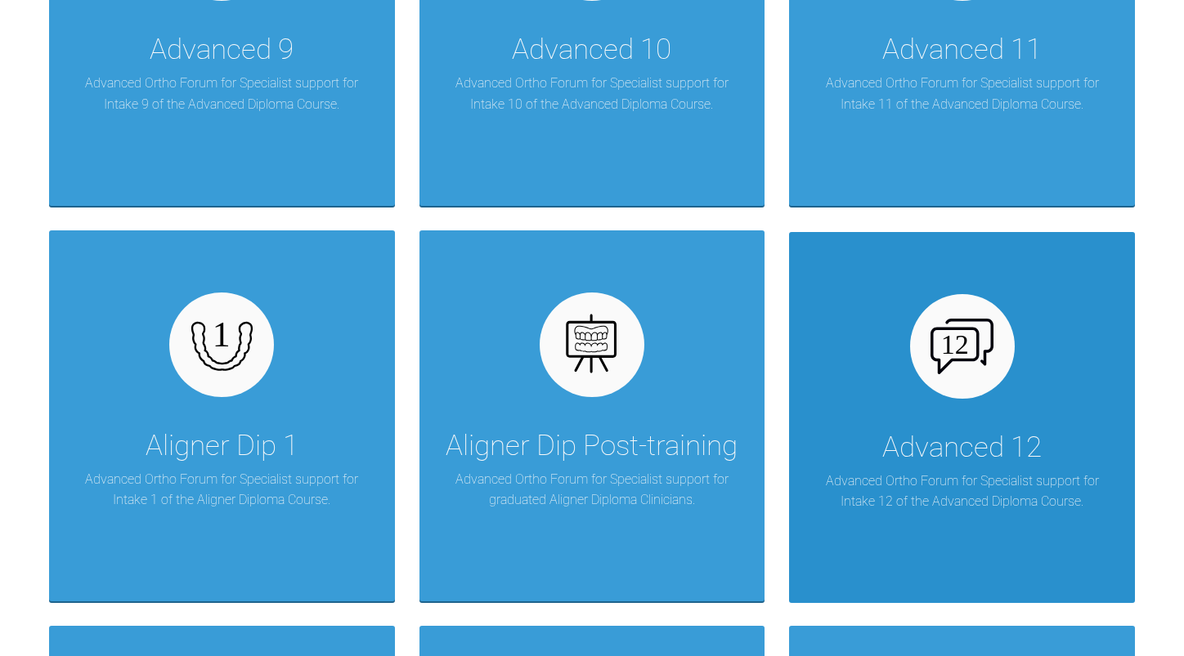
click at [920, 441] on div "Advanced 12" at bounding box center [961, 448] width 159 height 46
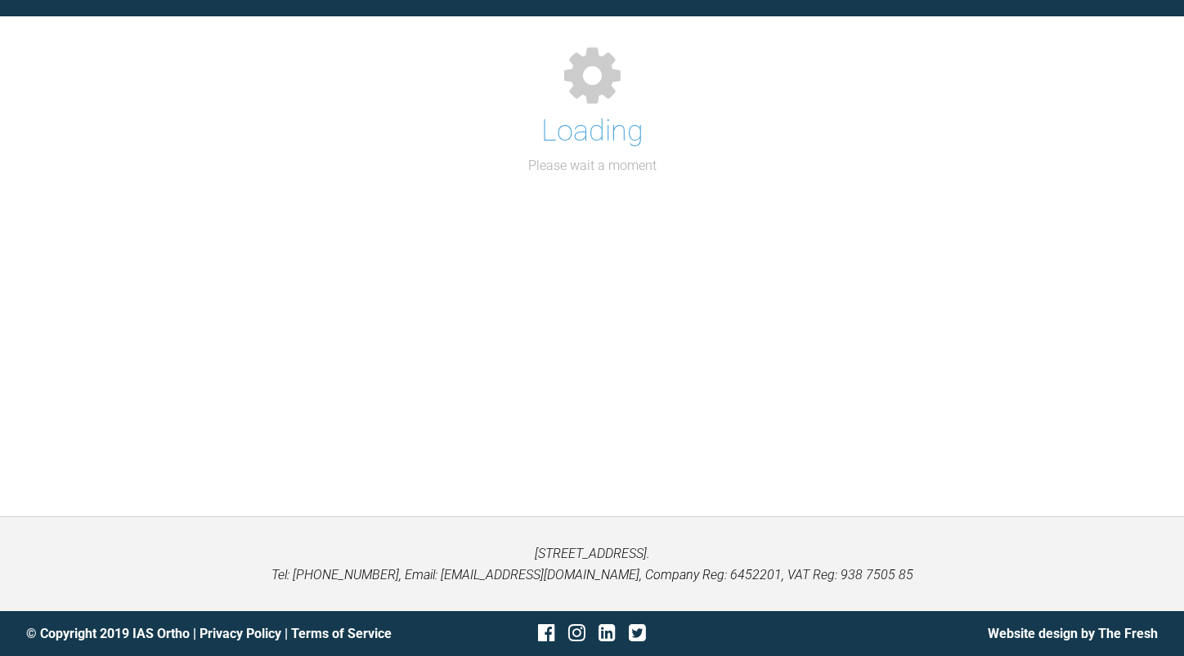
scroll to position [1723, 0]
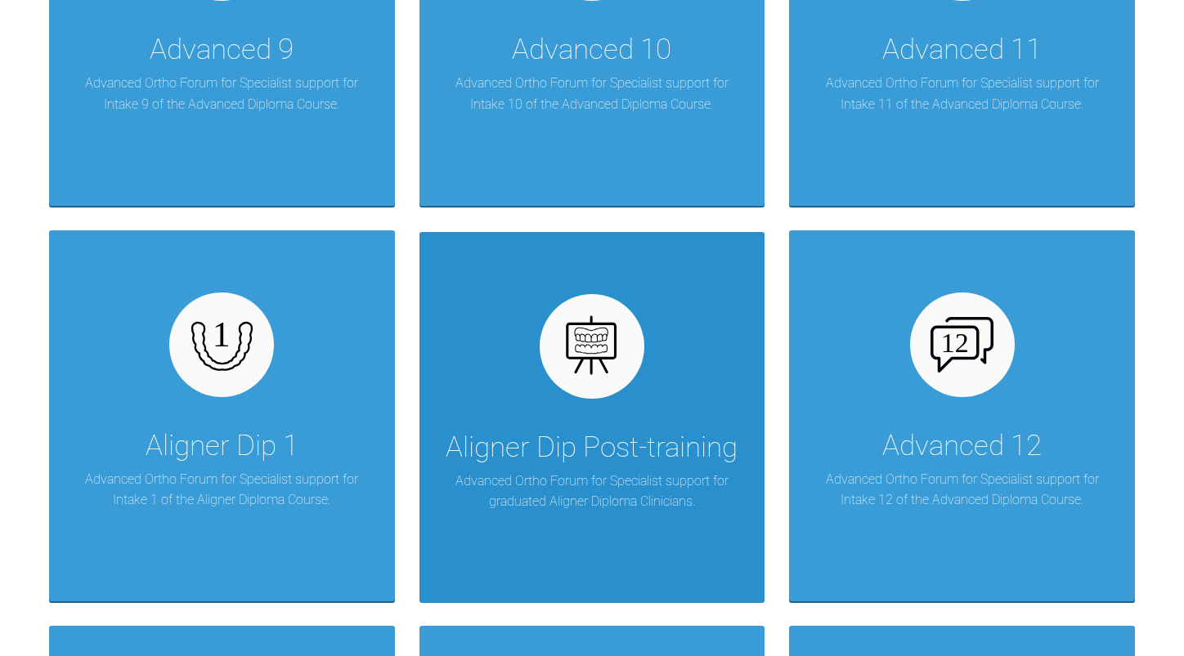
scroll to position [1396, 0]
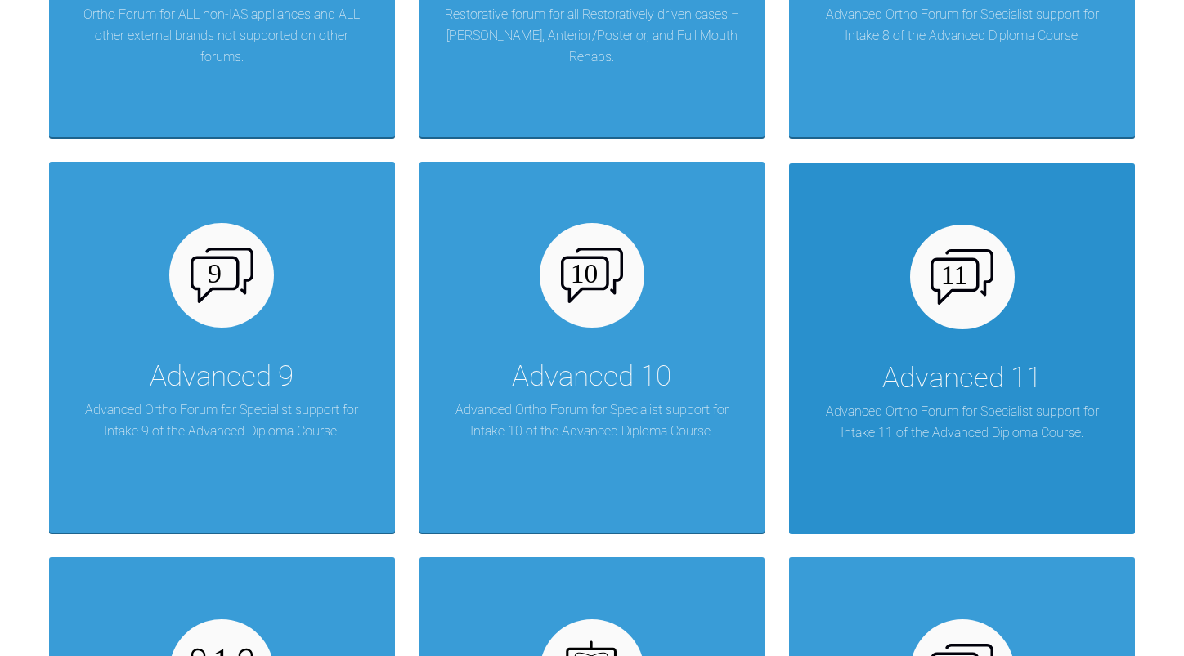
click at [911, 378] on div "Advanced 11" at bounding box center [961, 379] width 159 height 46
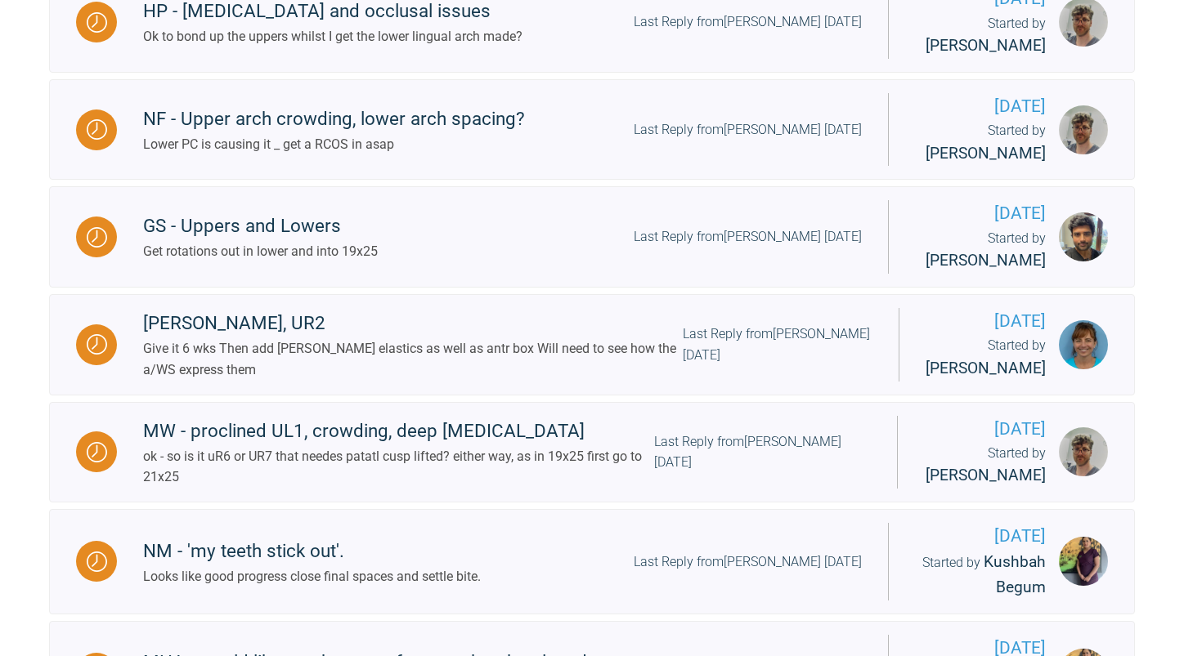
scroll to position [7, 0]
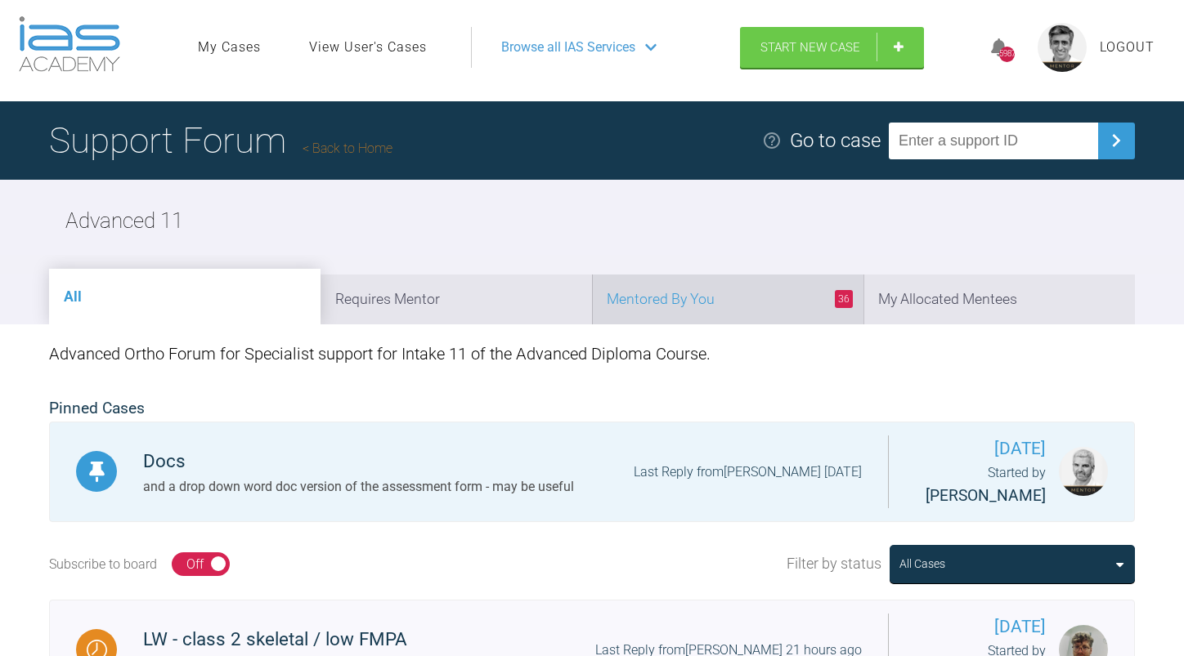
click at [737, 300] on li "36 Mentored By You" at bounding box center [727, 300] width 271 height 50
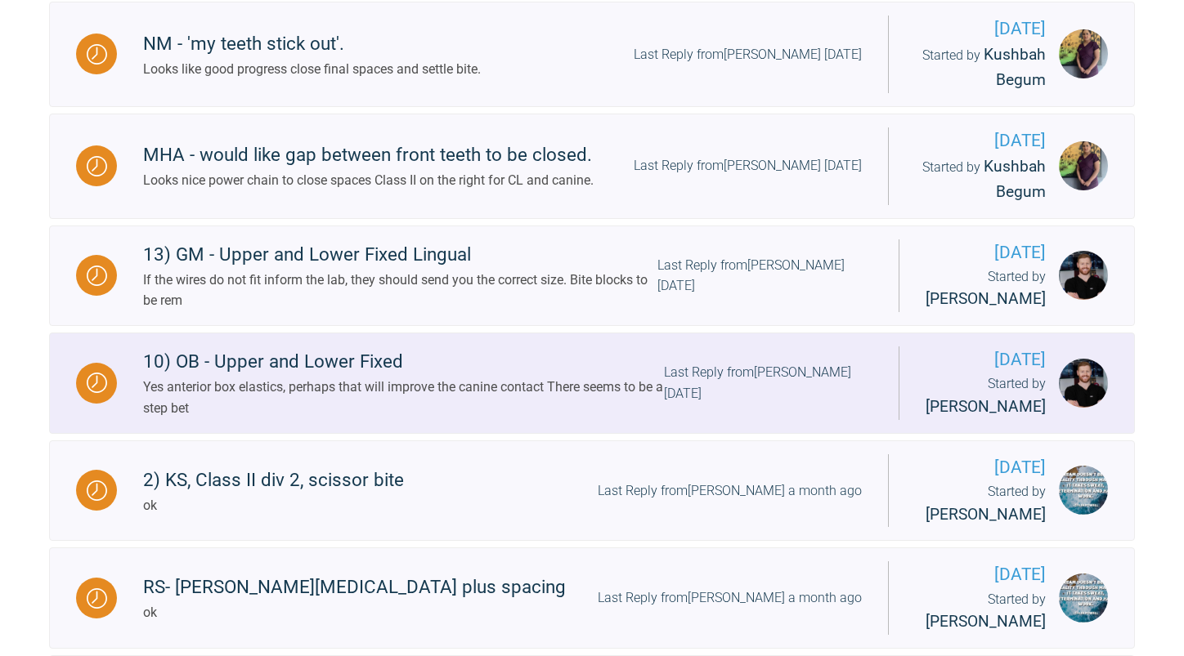
scroll to position [0, 0]
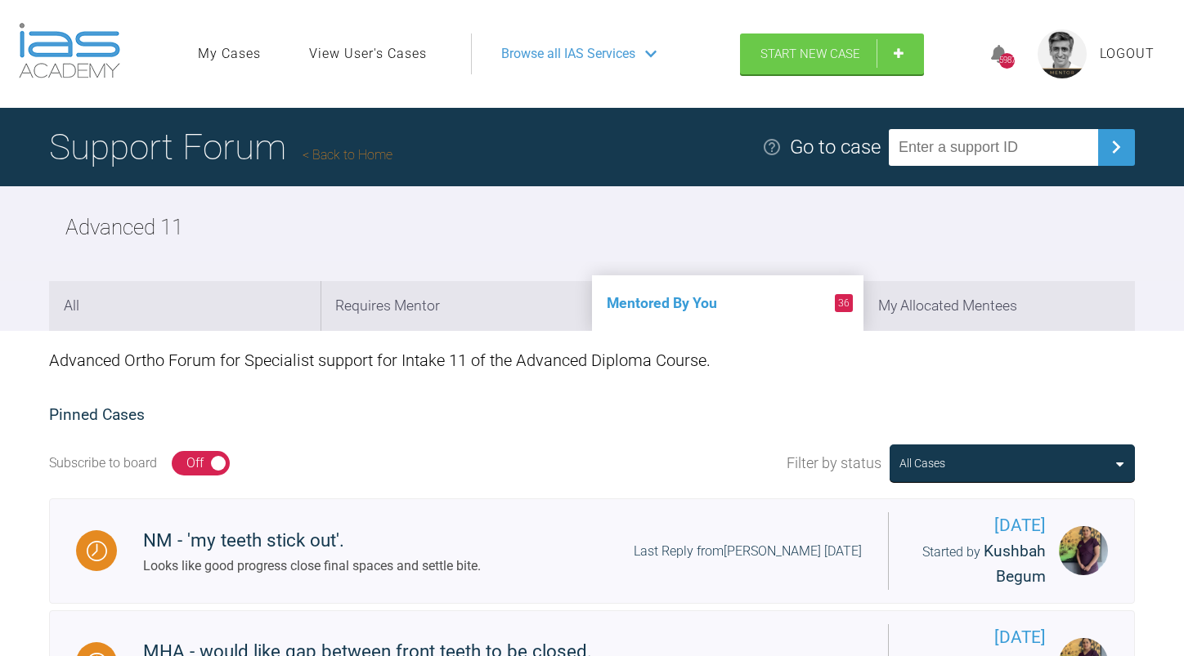
click at [361, 153] on link "Back to Home" at bounding box center [347, 155] width 90 height 16
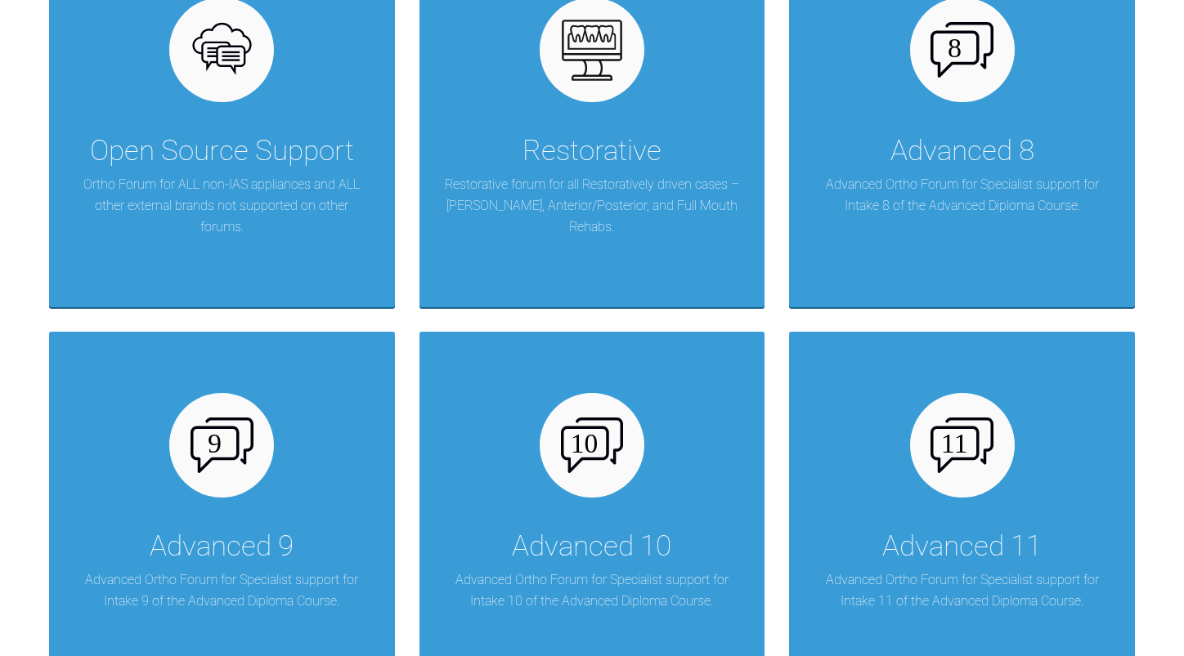
scroll to position [1471, 0]
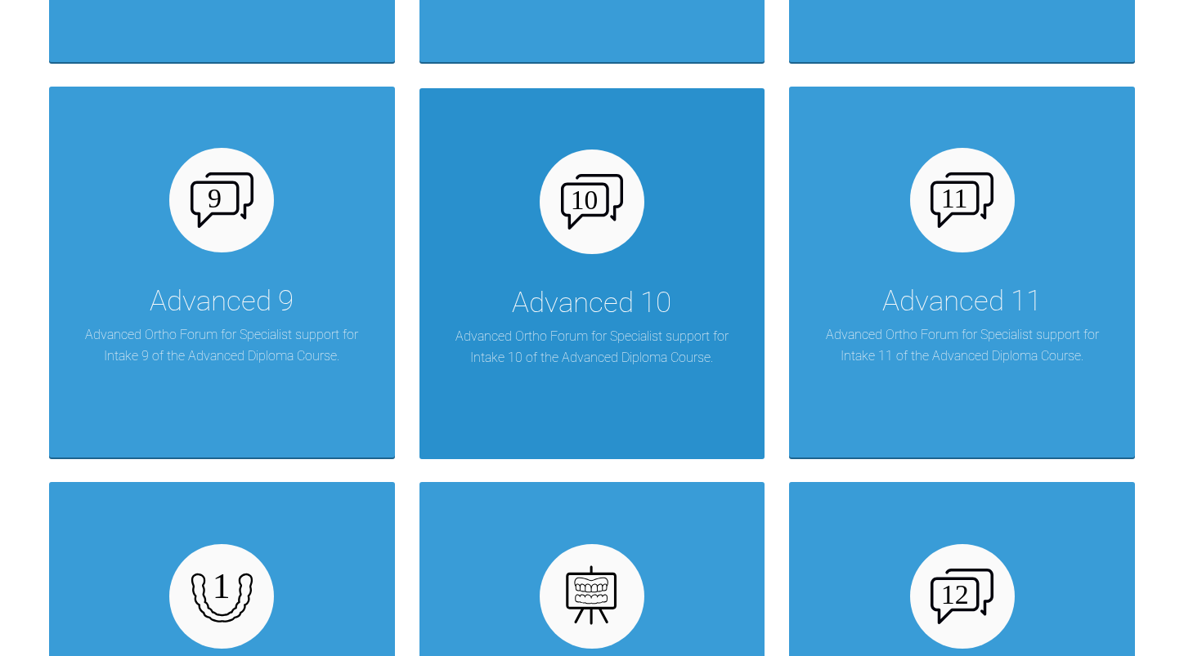
click at [622, 307] on div "Advanced 10" at bounding box center [591, 303] width 159 height 46
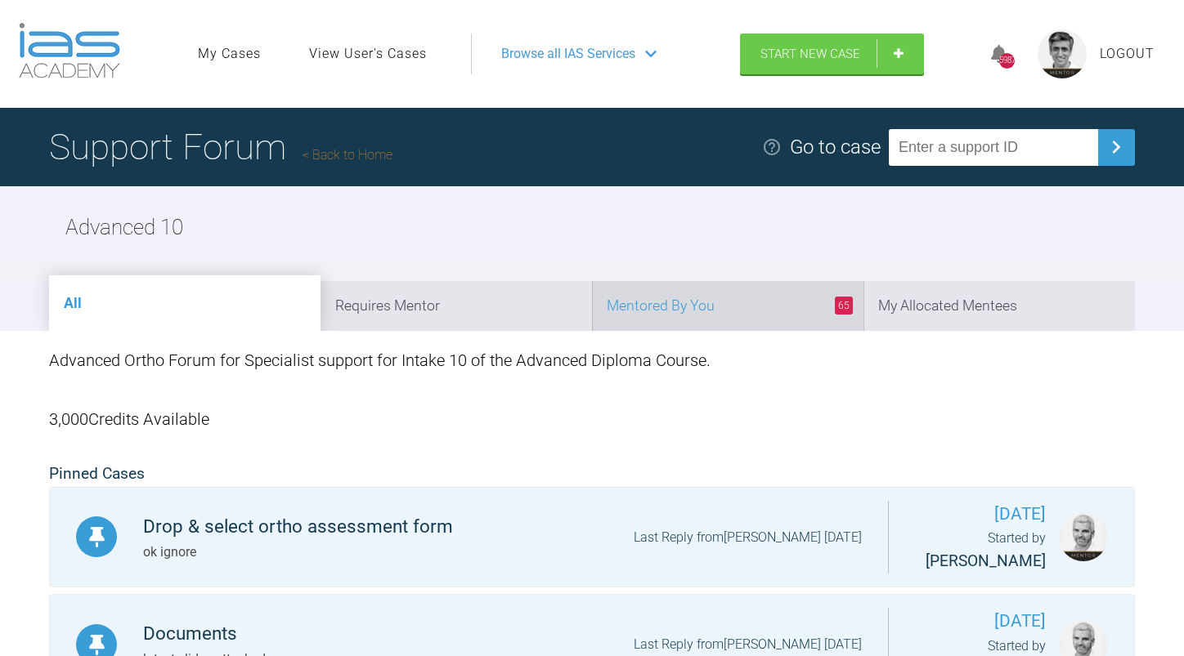
click at [722, 312] on li "65 Mentored By You" at bounding box center [727, 306] width 271 height 50
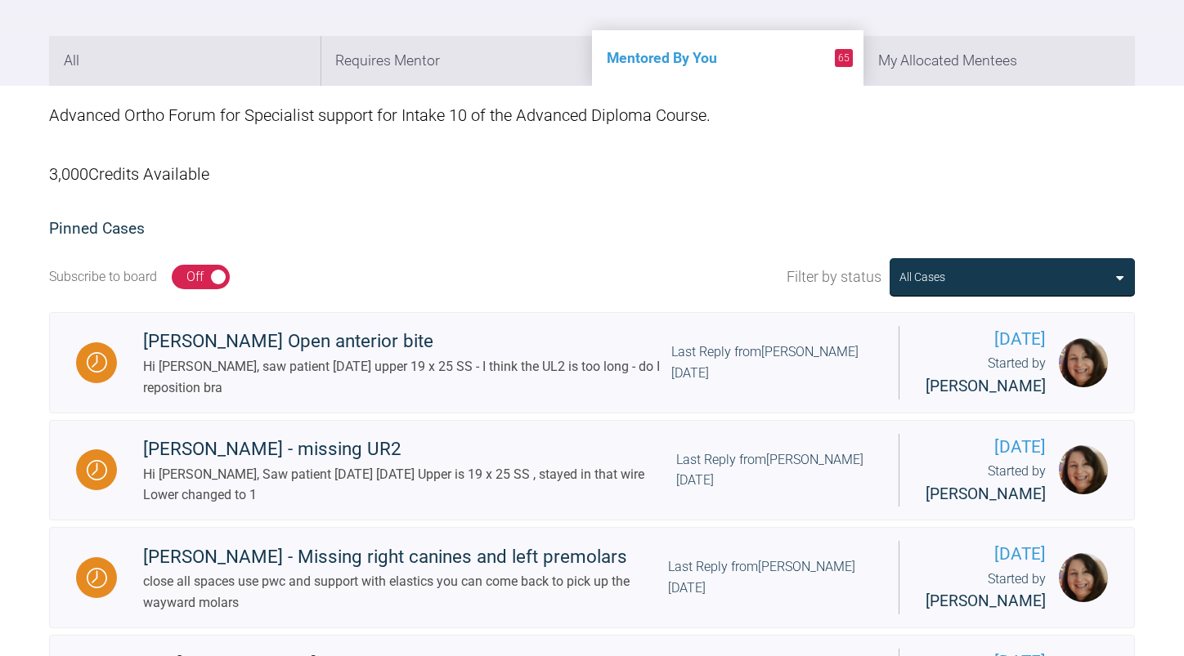
scroll to position [490, 0]
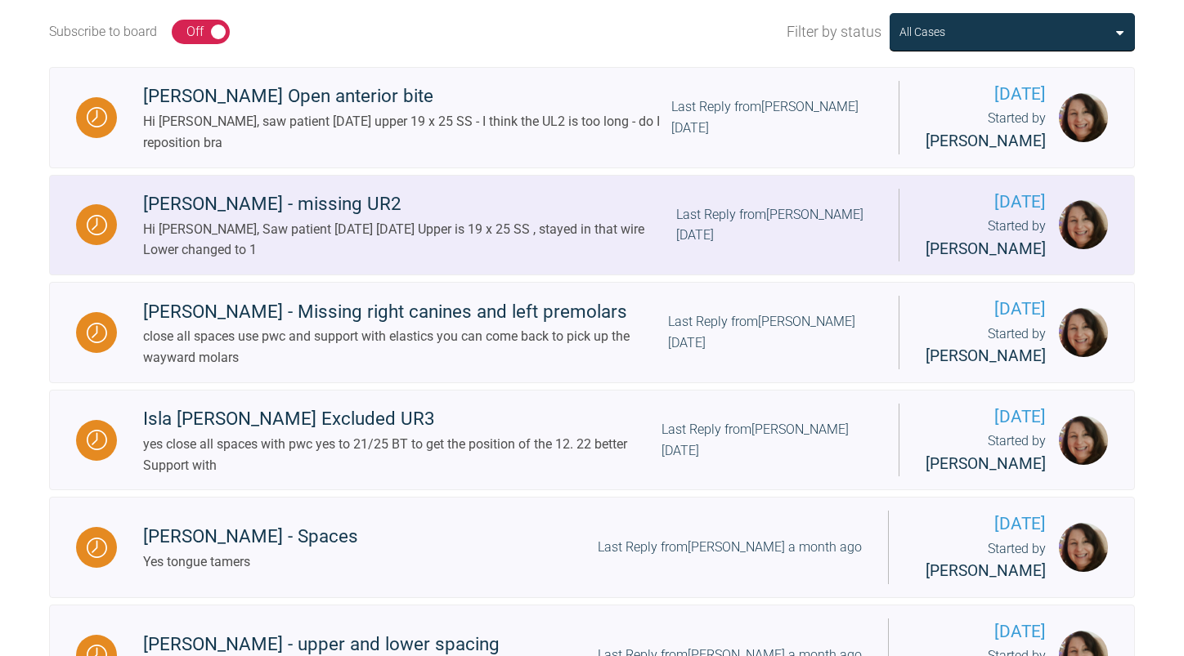
click at [511, 236] on div "Hi [PERSON_NAME], Saw patient [DATE] [DATE] Upper is 19 x 25 SS , stayed in tha…" at bounding box center [409, 240] width 533 height 42
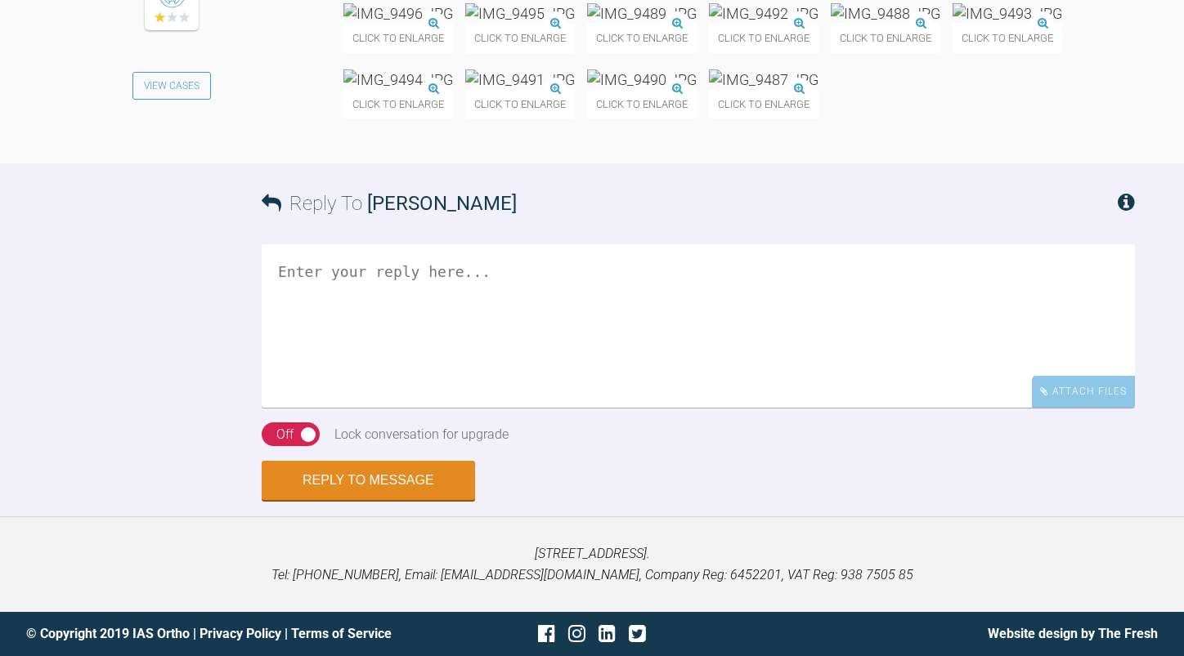
scroll to position [33797, 0]
click at [831, 24] on img at bounding box center [886, 13] width 110 height 20
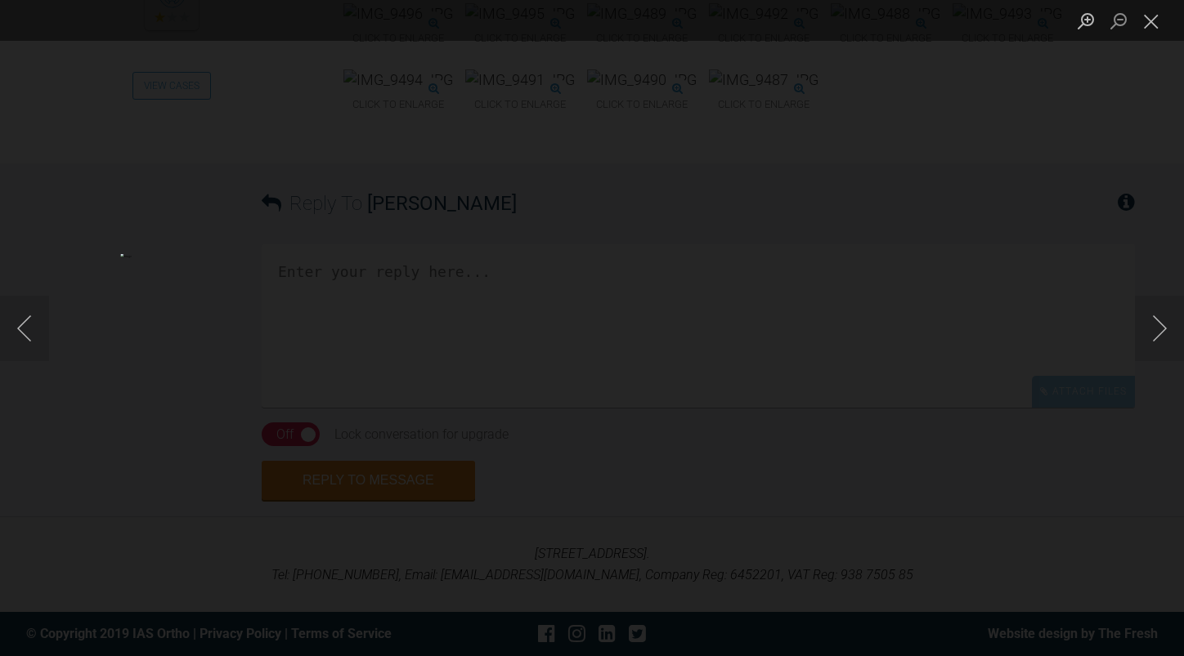
click at [1157, 28] on button "Close lightbox" at bounding box center [1151, 21] width 33 height 29
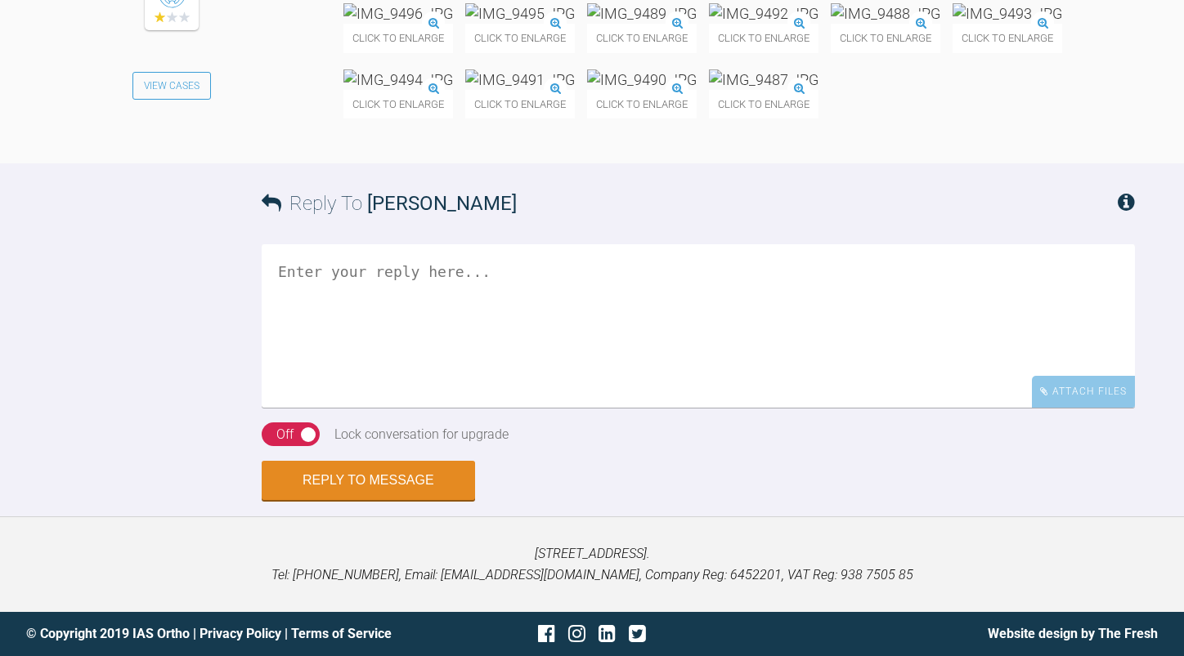
scroll to position [34287, 0]
click at [427, 408] on textarea at bounding box center [698, 325] width 873 height 163
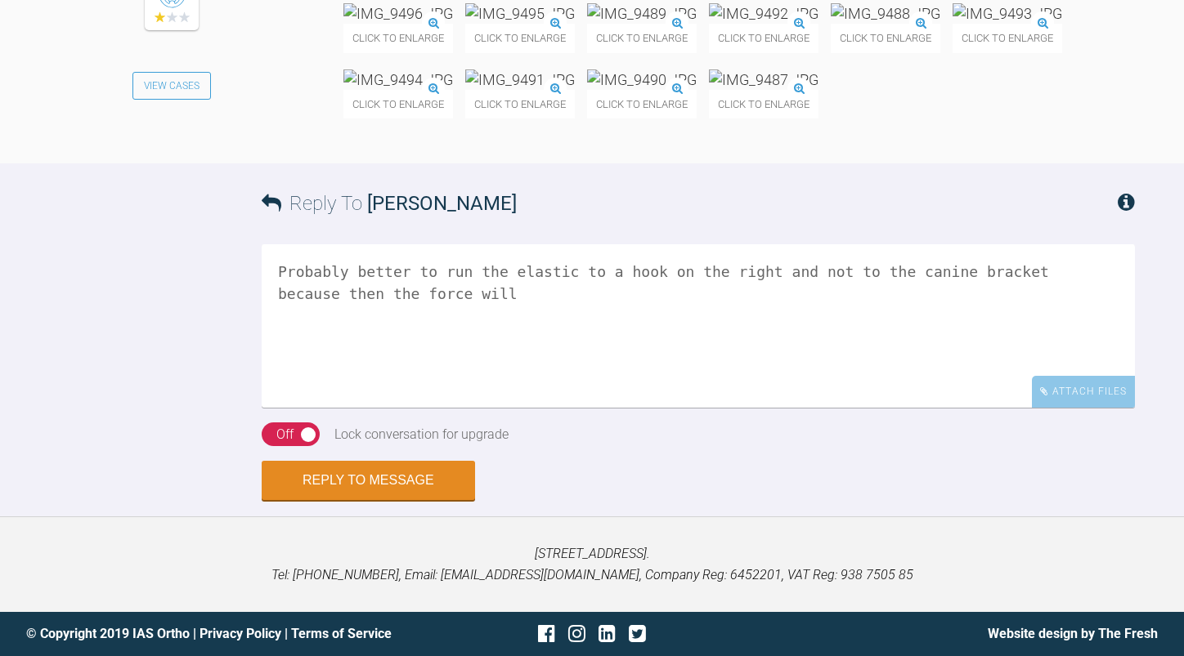
click at [396, 408] on textarea "Probably better to run the elastic to a hook on the right and not to the canine…" at bounding box center [698, 325] width 873 height 163
click at [668, 408] on textarea "Probably better to run the elastic to a hook on the right and not to the canine…" at bounding box center [698, 325] width 873 height 163
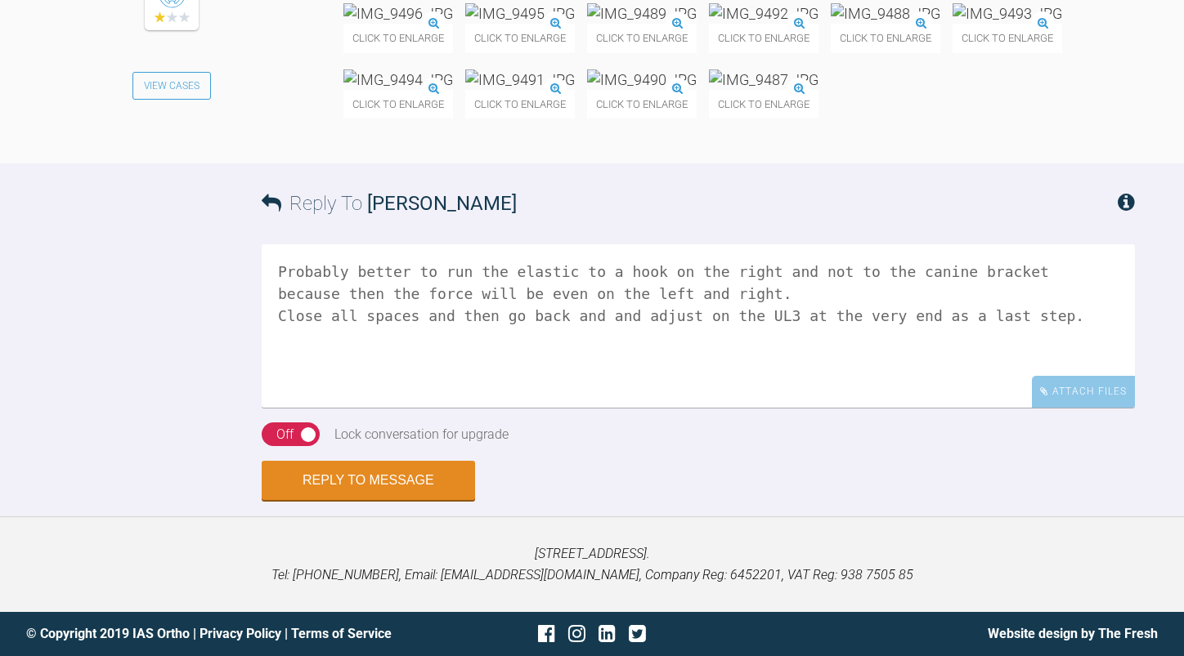
click at [1059, 318] on textarea "Probably better to run the elastic to a hook on the right and not to the canine…" at bounding box center [698, 325] width 873 height 163
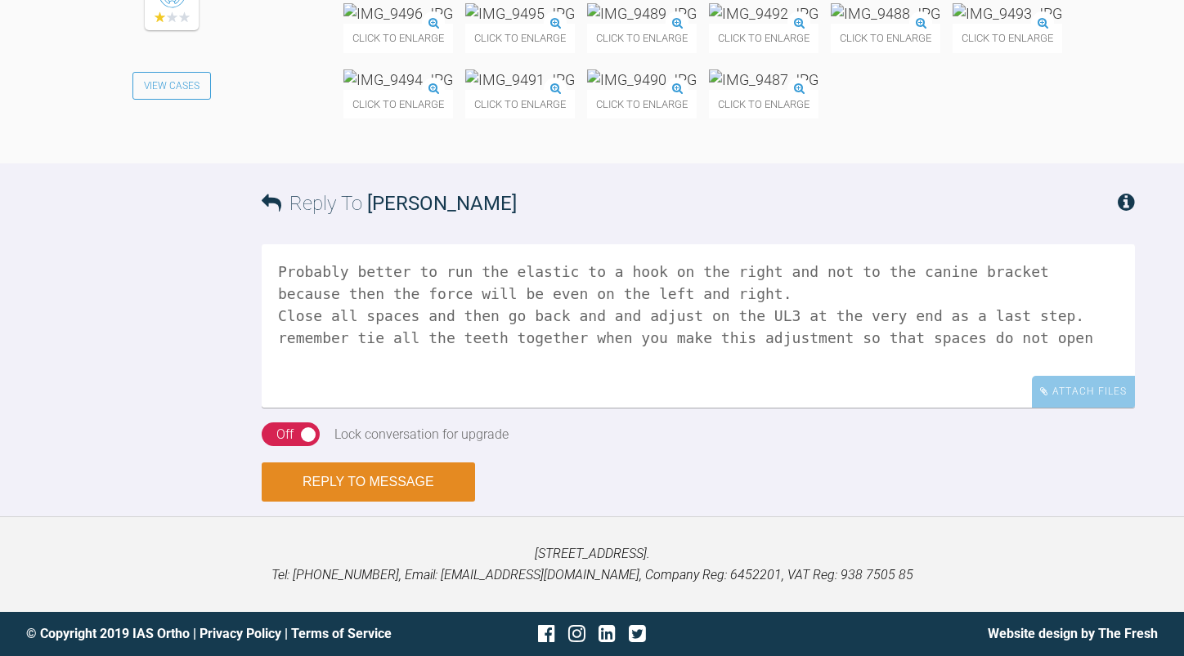
type textarea "Probably better to run the elastic to a hook on the right and not to the canine…"
click at [409, 476] on button "Reply to Message" at bounding box center [368, 482] width 213 height 39
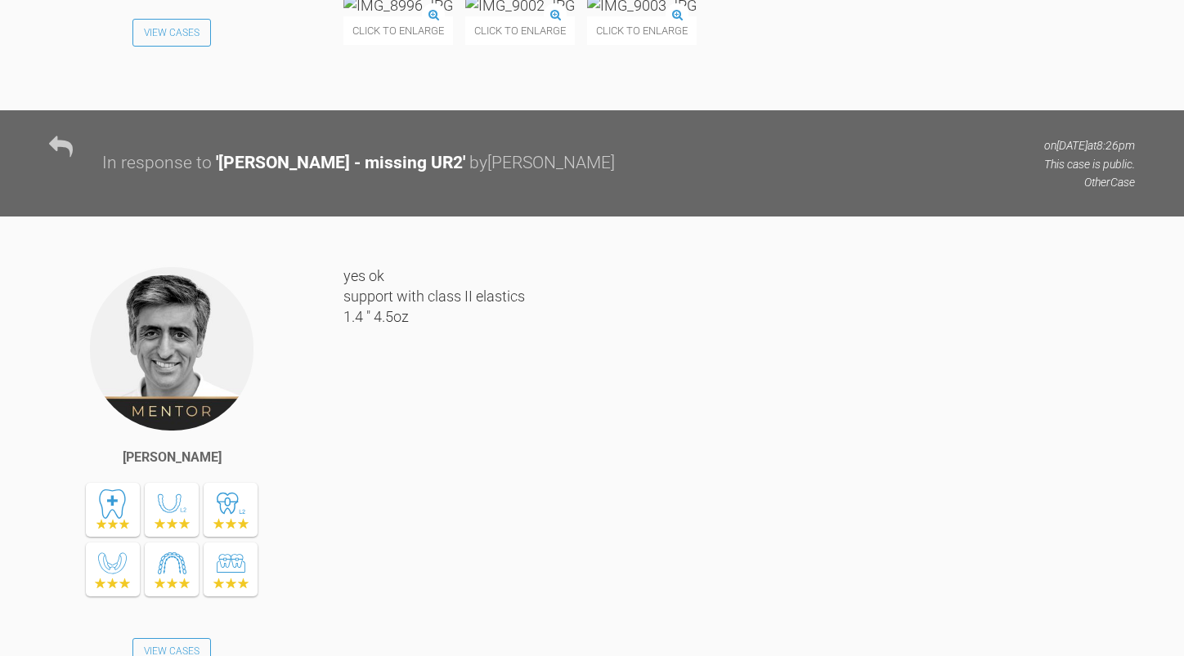
scroll to position [31052, 0]
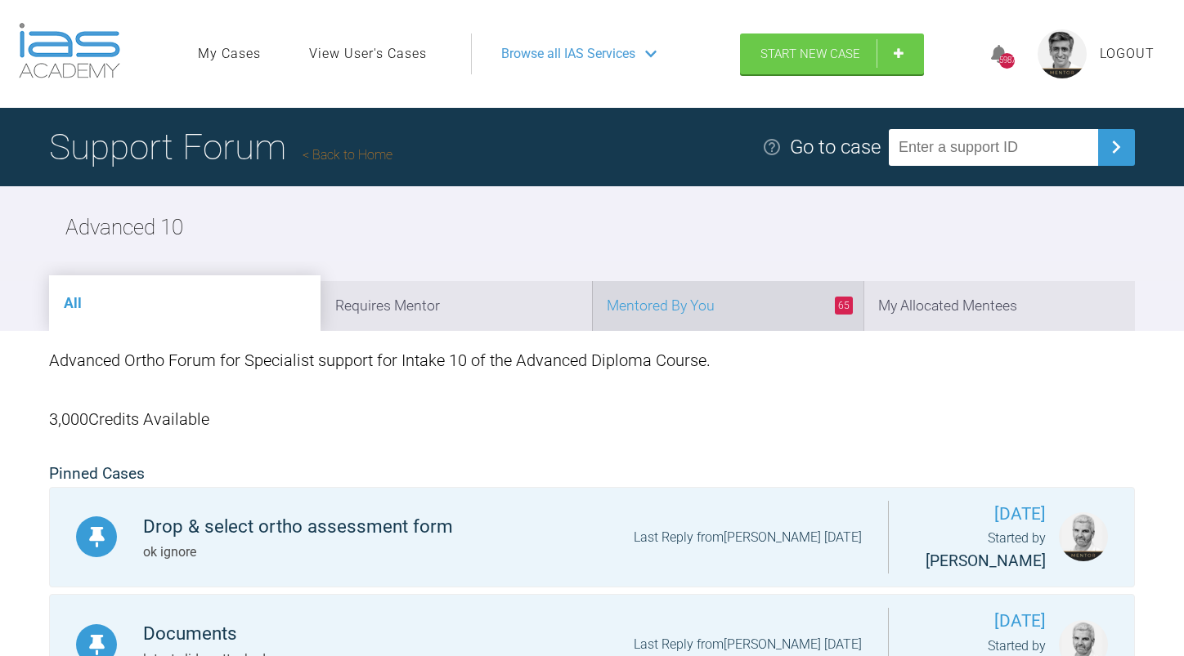
click at [723, 301] on li "65 Mentored By You" at bounding box center [727, 306] width 271 height 50
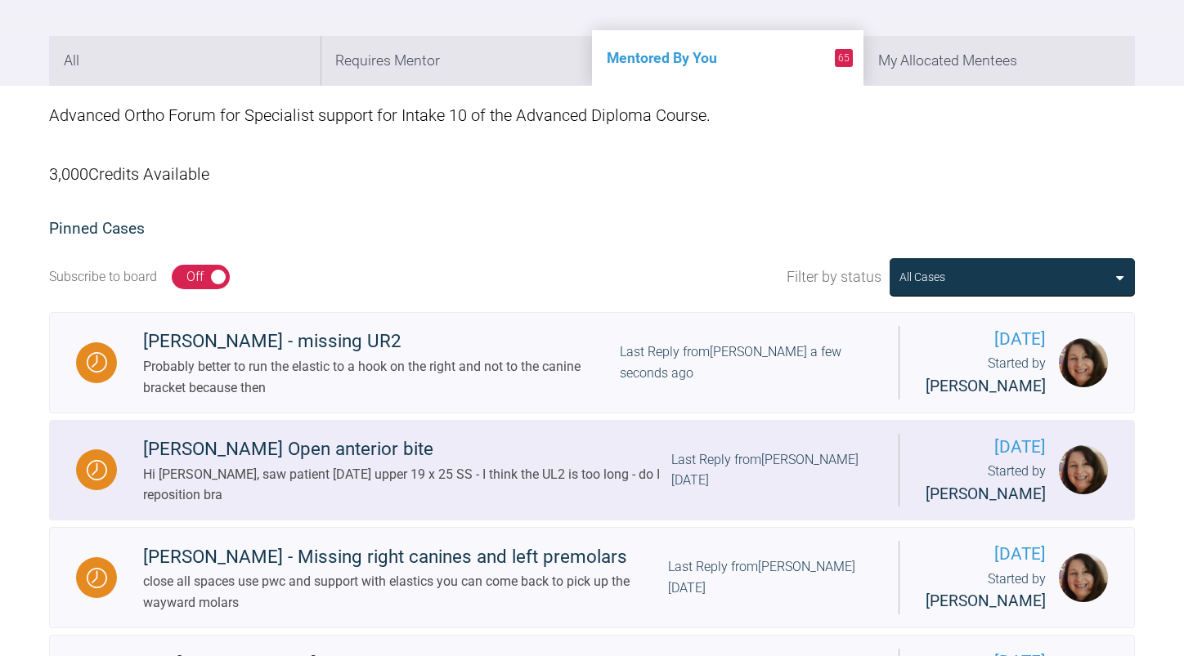
click at [696, 475] on div "Last Reply from [PERSON_NAME] [DATE]" at bounding box center [771, 471] width 201 height 42
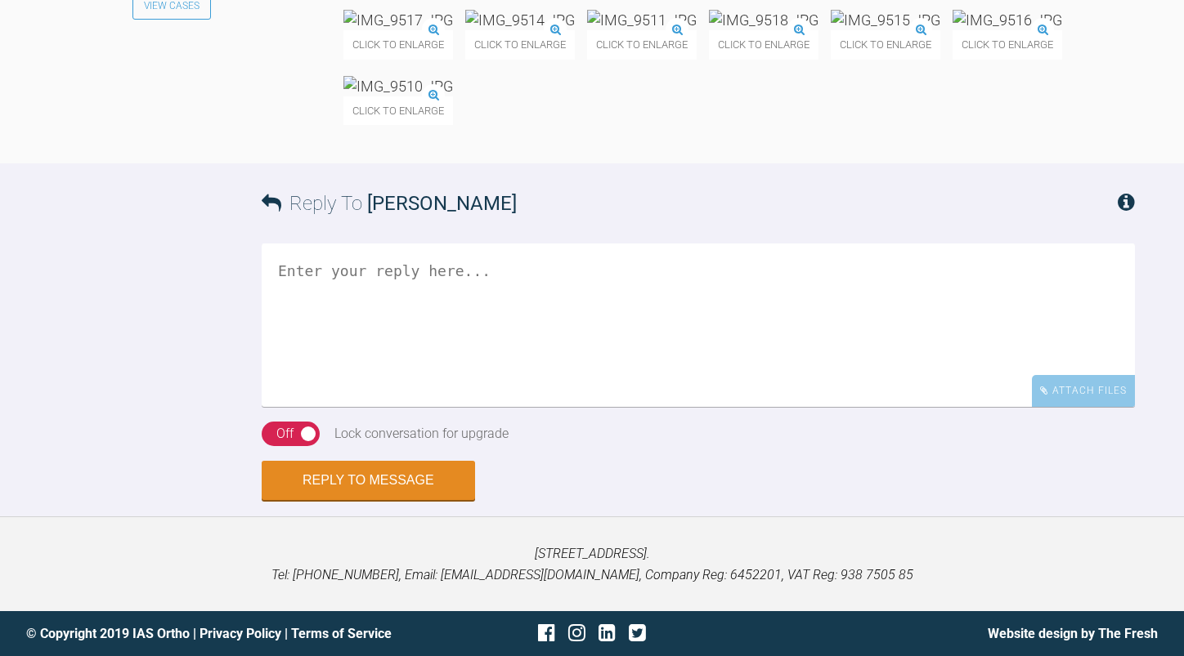
scroll to position [40477, 0]
